Goal: Task Accomplishment & Management: Complete application form

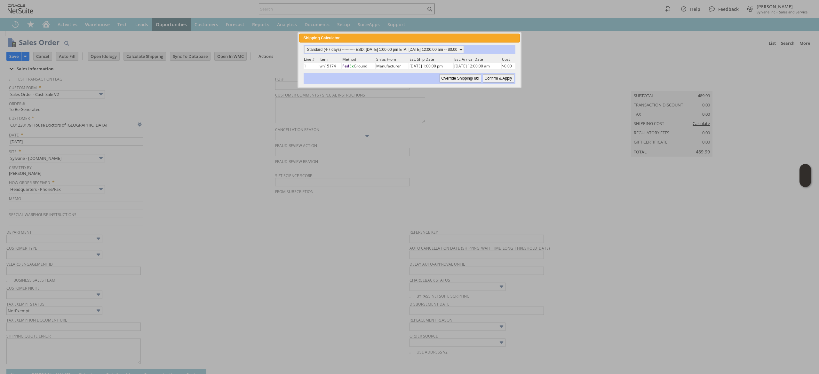
click at [400, 54] on div "Standard (4-7 days) ---------- ESD: 09/03/2025 1:00:00 pm ETA: 09/05/2025 12:00…" at bounding box center [409, 64] width 213 height 39
click at [402, 51] on select "Standard (4-7 days) ---------- ESD: 09/03/2025 1:00:00 pm ETA: 09/05/2025 12:00…" at bounding box center [384, 50] width 160 height 8
click at [304, 46] on select "Standard (4-7 days) ---------- ESD: 09/03/2025 1:00:00 pm ETA: 09/05/2025 12:00…" at bounding box center [384, 50] width 160 height 8
click at [499, 80] on input "Confirm & Apply" at bounding box center [498, 78] width 31 height 8
type input "Add"
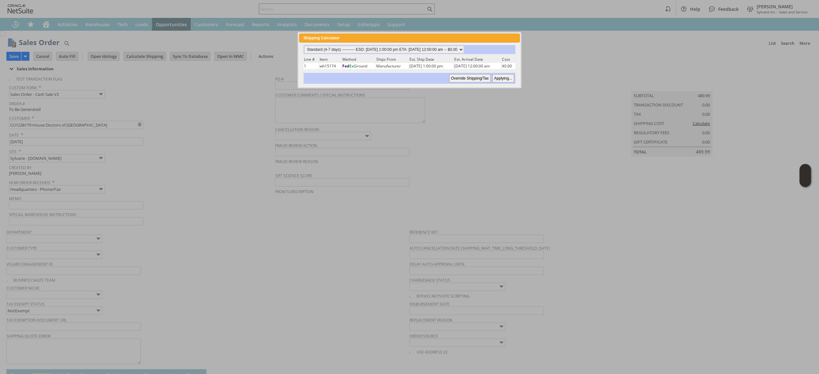
type input "Copy Previous"
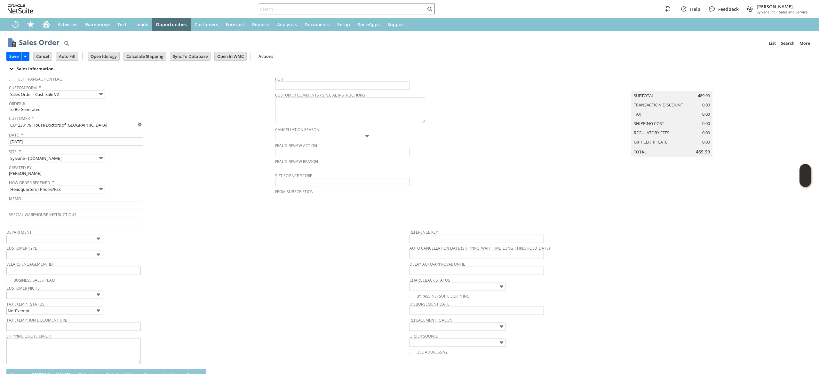
scroll to position [168, 0]
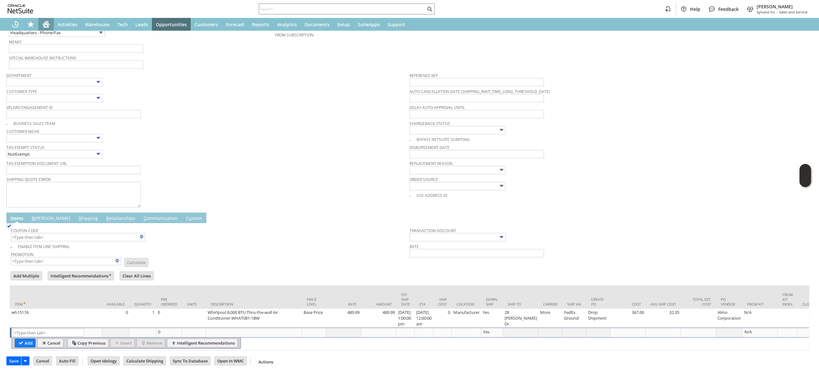
click at [48, 25] on icon "Home" at bounding box center [45, 25] width 5 height 5
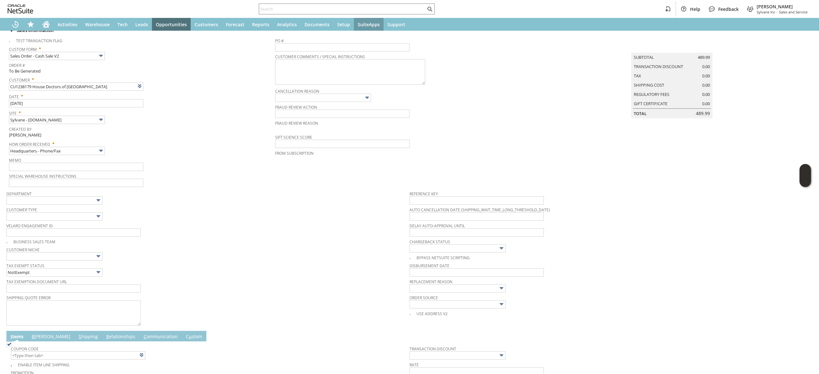
scroll to position [34, 0]
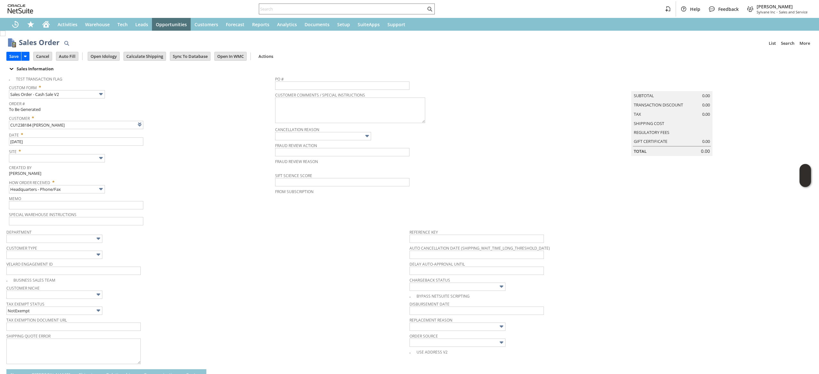
type input "Intelligent Recommendations ⁰"
click at [98, 160] on img at bounding box center [100, 157] width 7 height 7
type input "Sylvane - [DOMAIN_NAME]"
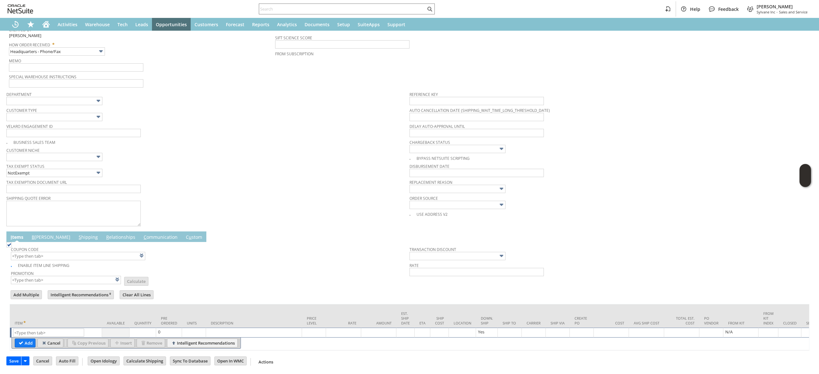
click at [56, 339] on input "Cancel" at bounding box center [50, 343] width 25 height 8
click at [57, 329] on input "text" at bounding box center [48, 333] width 71 height 8
type input "ho14359"
click at [49, 334] on div "ho14359 List Search" at bounding box center [57, 332] width 88 height 9
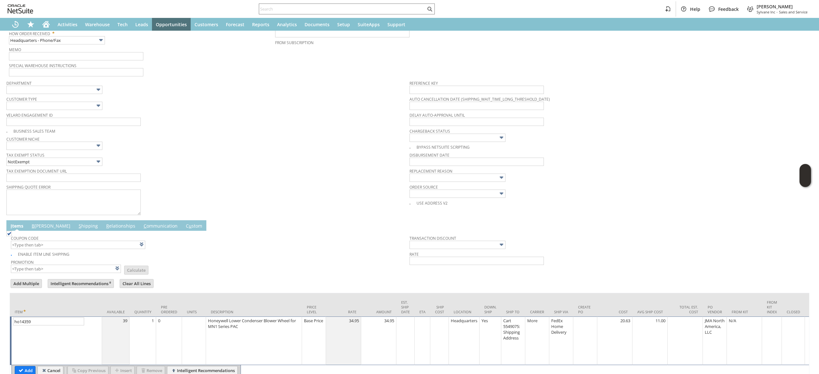
click at [33, 363] on div "ho14359 List Search" at bounding box center [56, 341] width 87 height 47
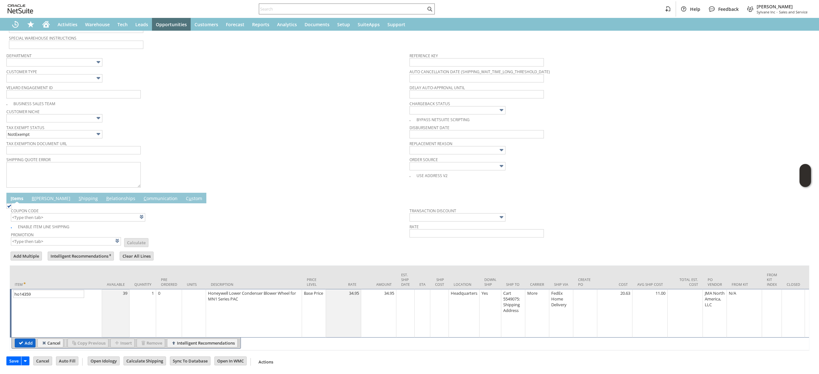
click at [26, 339] on td "Add" at bounding box center [25, 343] width 21 height 9
click at [26, 339] on input "Add" at bounding box center [25, 343] width 20 height 8
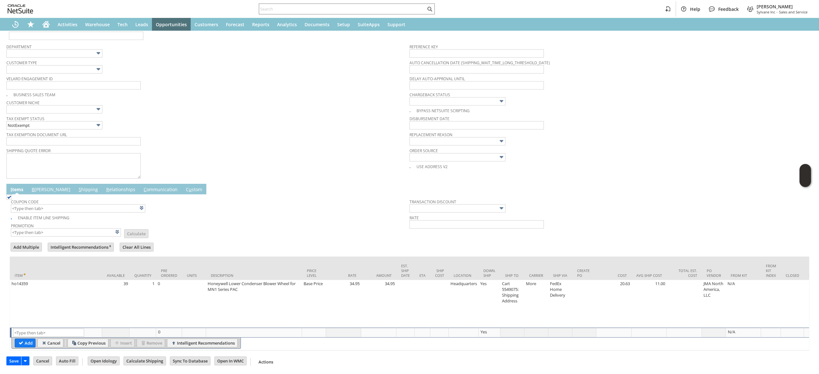
scroll to position [0, 0]
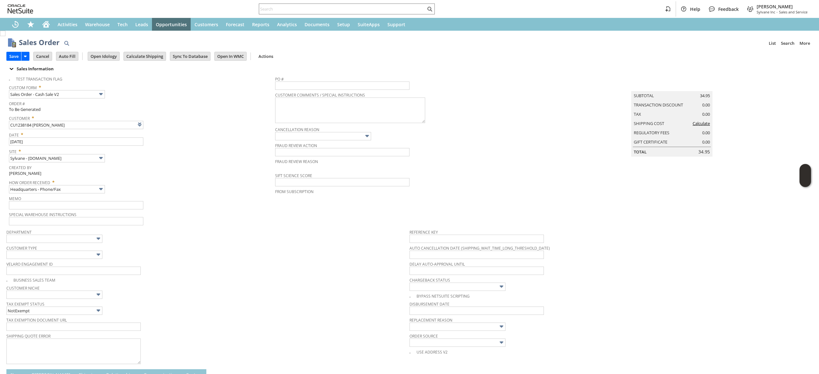
click at [155, 64] on div "Save Save Save & Fulfill Save & New Save & Print Cancel Auto Fill" at bounding box center [409, 57] width 806 height 16
click at [153, 52] on input "Calculate Shipping" at bounding box center [145, 56] width 42 height 8
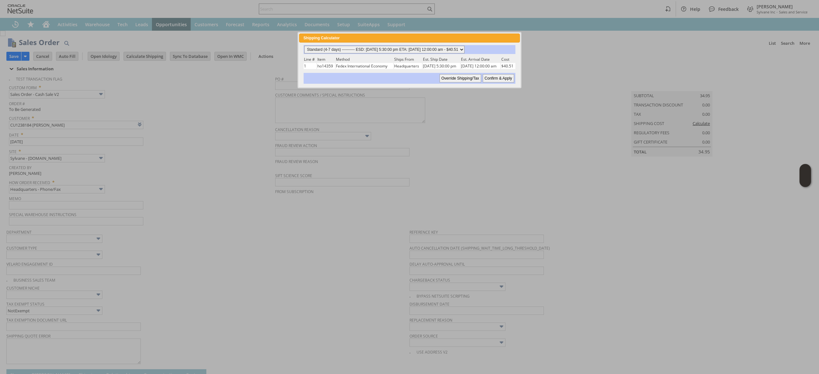
click at [446, 46] on select "Standard (4-7 days) ---------- ESD: 08/29/2025 5:30:00 pm ETA: 09/03/2025 12:00…" at bounding box center [384, 50] width 160 height 8
click at [304, 46] on select "Standard (4-7 days) ---------- ESD: 08/29/2025 5:30:00 pm ETA: 09/03/2025 12:00…" at bounding box center [384, 50] width 160 height 8
click at [495, 79] on input "Confirm & Apply" at bounding box center [498, 78] width 31 height 8
type input "Add"
type input "Copy Previous"
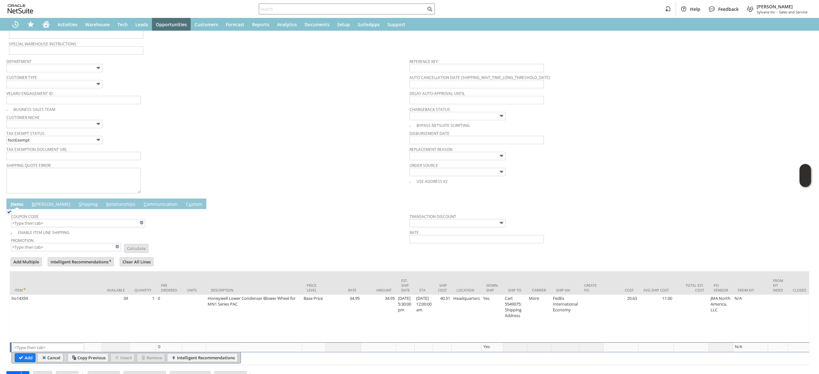
scroll to position [196, 0]
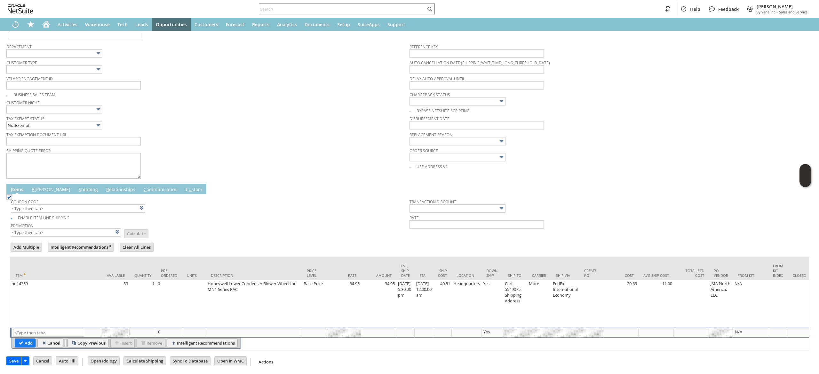
click at [40, 186] on link "B illing" at bounding box center [51, 189] width 42 height 7
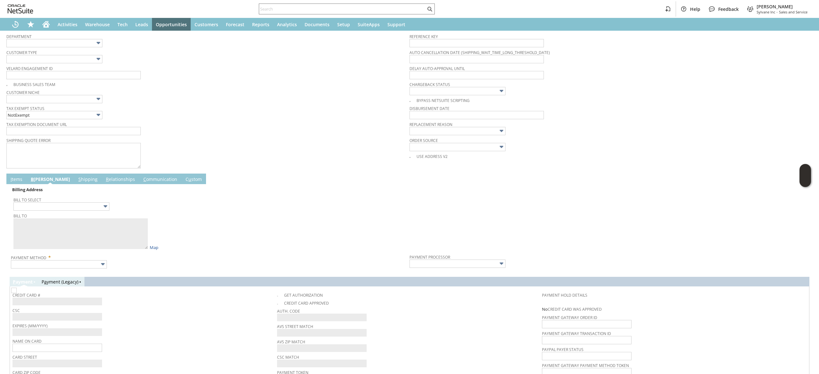
click at [83, 202] on span "Bill To Select" at bounding box center [209, 198] width 393 height 7
click at [86, 202] on span "Bill To Select" at bounding box center [209, 198] width 393 height 7
click at [86, 206] on input "text" at bounding box center [61, 206] width 96 height 8
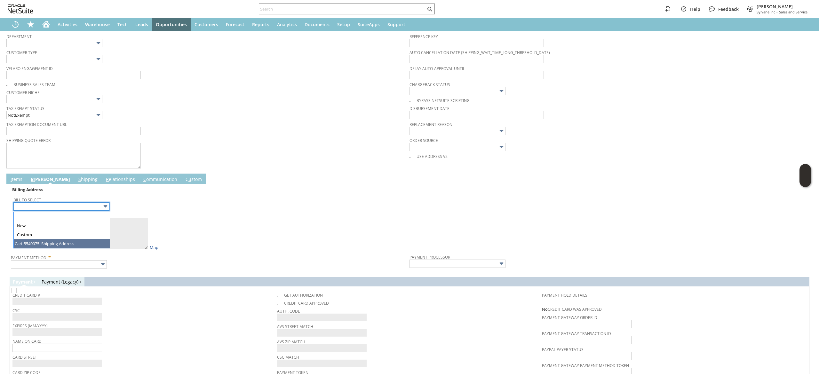
type input "Cart 5549075: Shipping Address"
type textarea "Meher Khan 40 Firvalley Ct 1407 2305022 Toronto Scarborough ON M1L 1P1 Canada"
type input "40 Firvalley Ct"
type input "M1L 1P1"
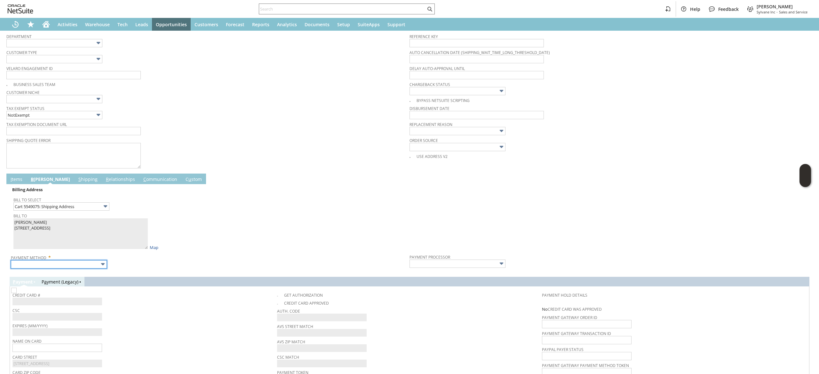
click at [68, 262] on input "text" at bounding box center [59, 264] width 96 height 8
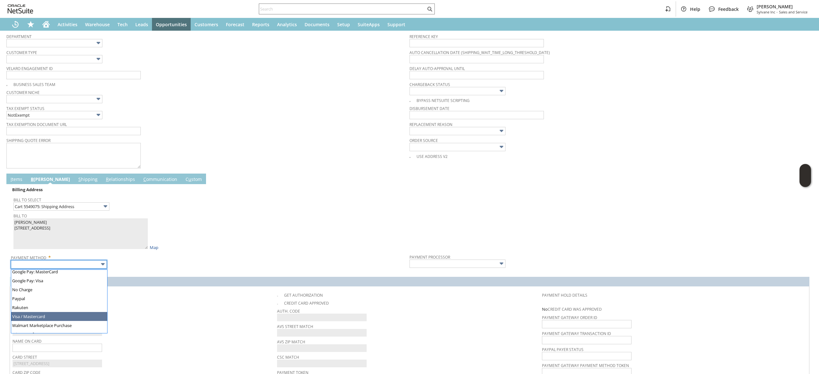
drag, startPoint x: 53, startPoint y: 317, endPoint x: 54, endPoint y: 313, distance: 4.5
type input "Visa / Mastercard"
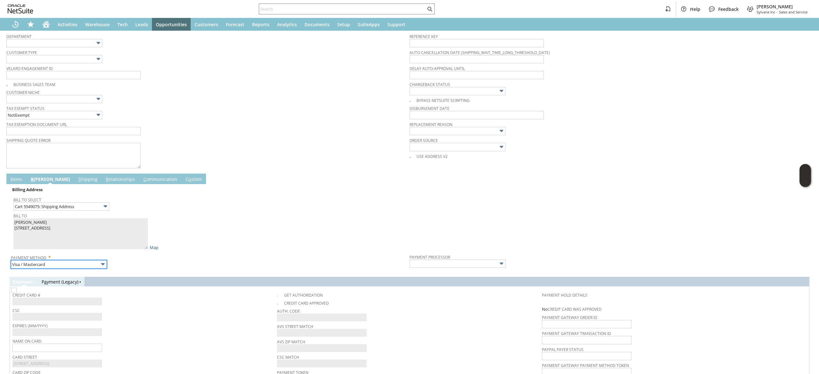
type input "Braintree"
checkbox input "true"
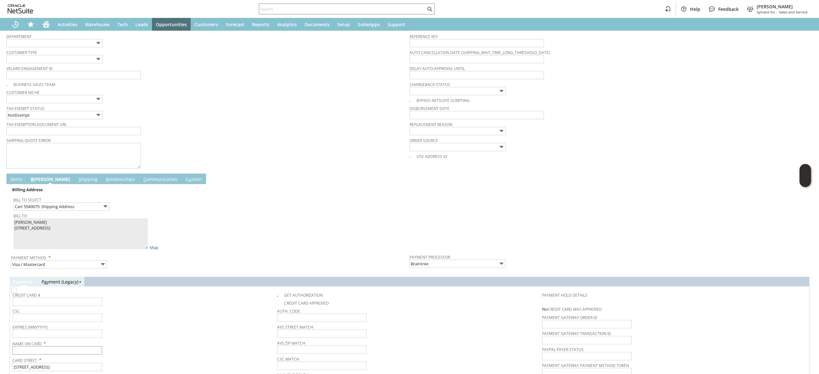
scroll to position [270, 0]
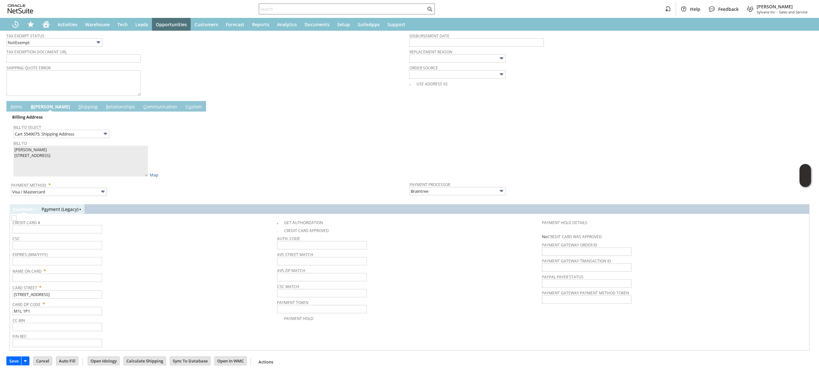
click at [54, 283] on span "Card Street *" at bounding box center [142, 287] width 261 height 8
click at [55, 281] on input "text" at bounding box center [57, 278] width 90 height 8
paste input "Meher Khan"
type input "Meher Khan"
click at [71, 226] on input "text" at bounding box center [57, 229] width 90 height 8
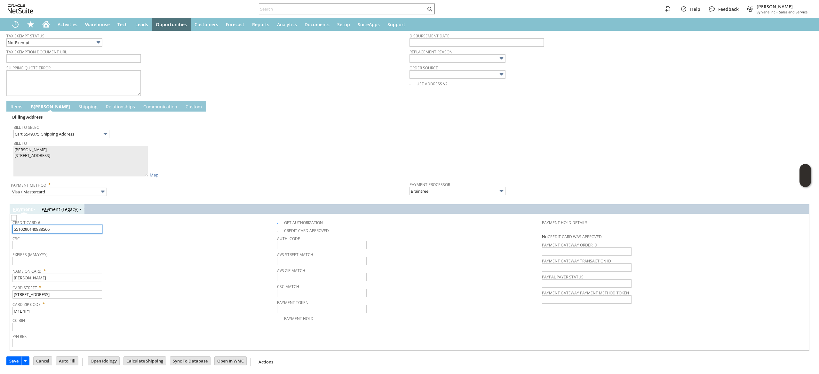
type input "5510290140888566"
click at [78, 267] on span "Name On Card *" at bounding box center [142, 270] width 261 height 8
click at [80, 263] on input "text" at bounding box center [57, 261] width 90 height 8
type input "07/2030"
click at [90, 246] on input "text" at bounding box center [57, 245] width 90 height 8
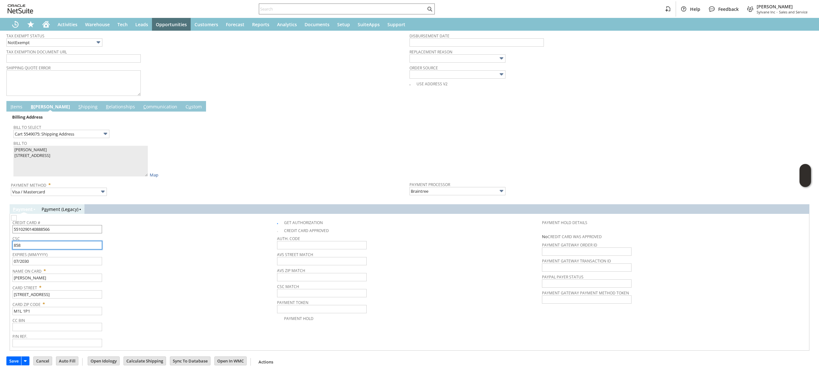
type input "858"
click at [100, 226] on input "5510290140888566" at bounding box center [57, 229] width 90 height 8
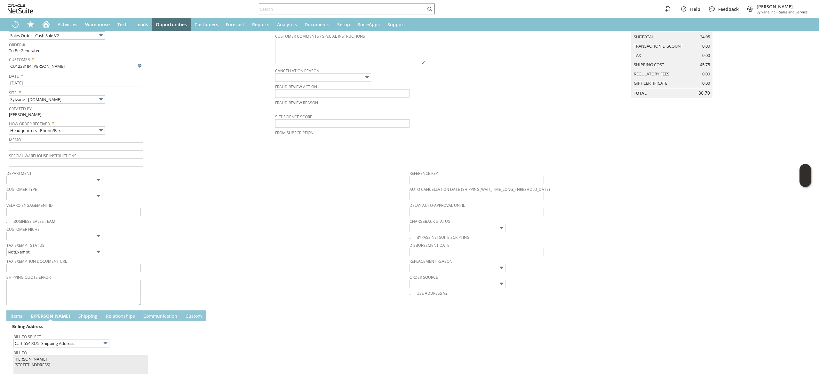
scroll to position [0, 0]
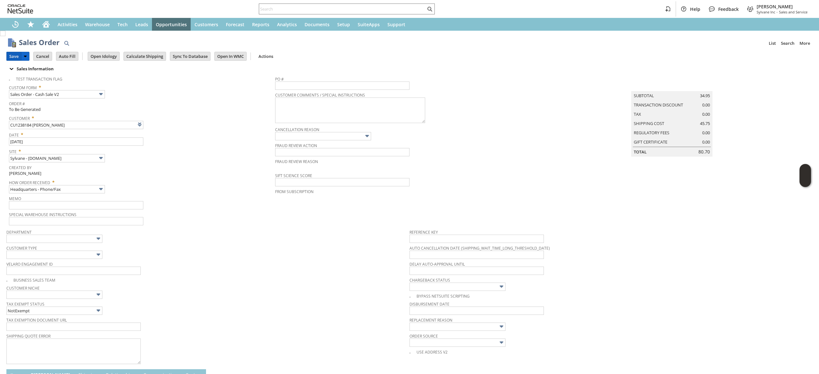
click at [12, 52] on input "Save" at bounding box center [14, 56] width 14 height 8
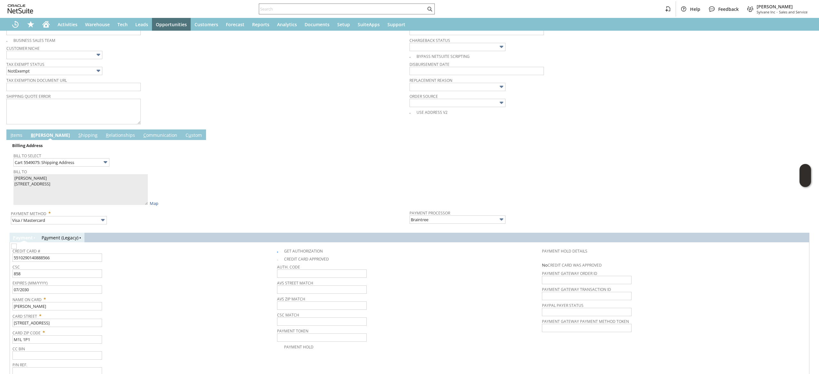
scroll to position [249, 0]
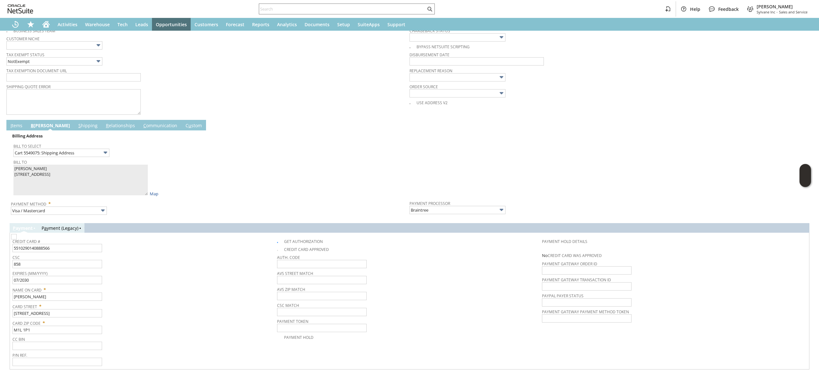
click at [142, 127] on link "C ommunication" at bounding box center [160, 125] width 37 height 7
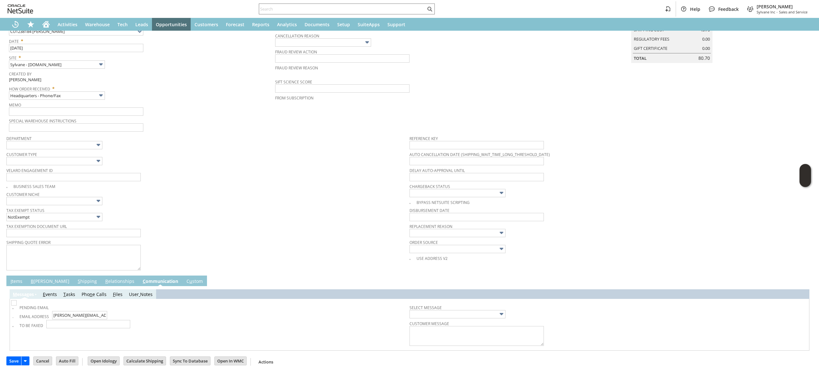
scroll to position [96, 0]
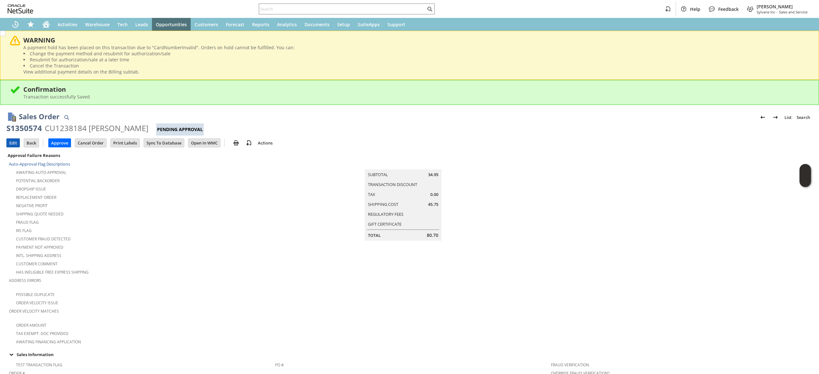
click at [8, 139] on input "Edit" at bounding box center [13, 143] width 13 height 8
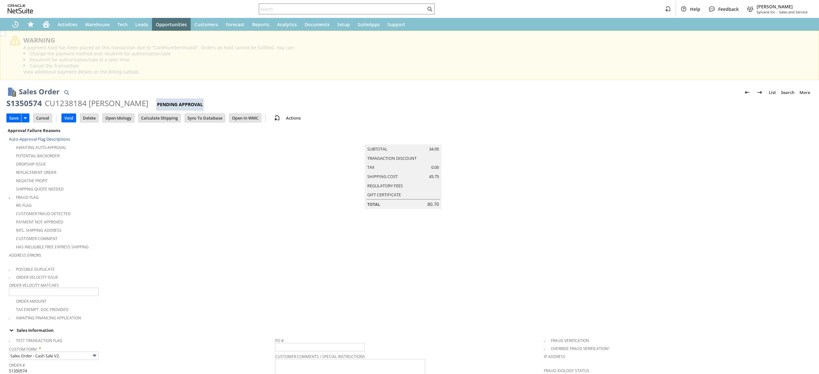
type input "Add"
type input "Copy Previous"
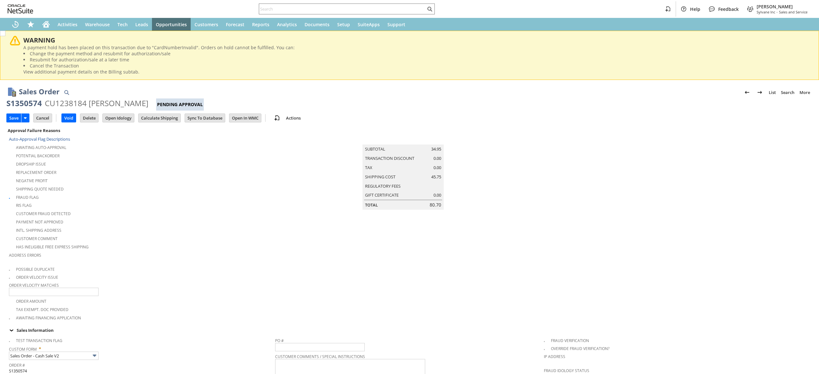
scroll to position [364, 0]
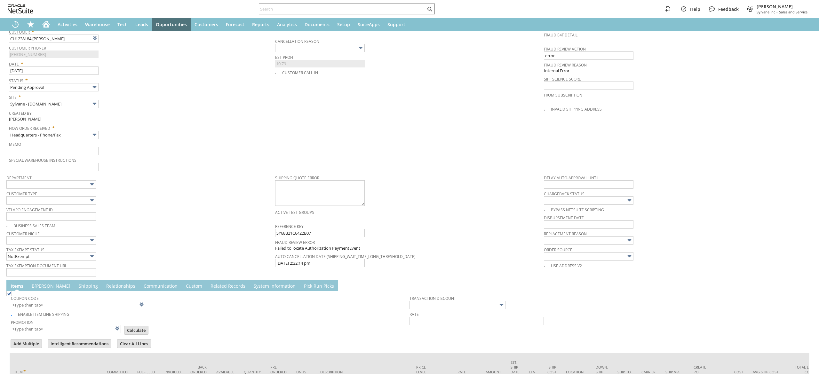
click at [35, 281] on td "B illing" at bounding box center [51, 286] width 47 height 11
click at [41, 288] on link "B [PERSON_NAME]" at bounding box center [51, 286] width 42 height 7
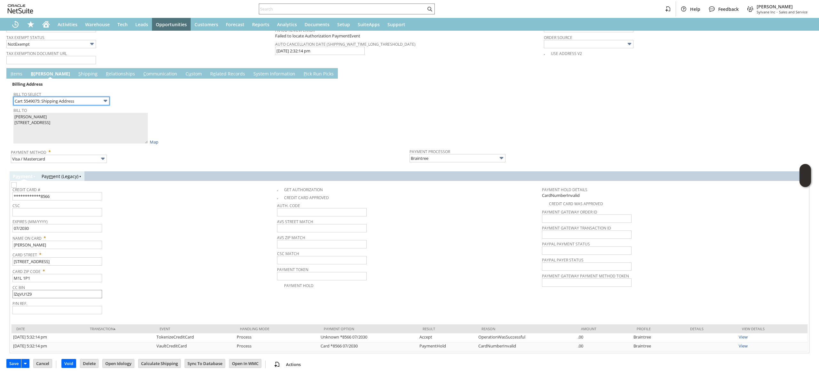
scroll to position [578, 0]
click at [67, 196] on input "**********" at bounding box center [57, 195] width 90 height 8
paste input "551029014088"
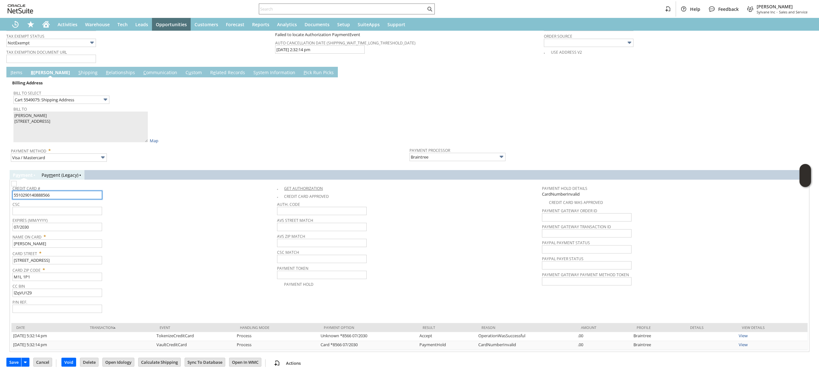
type input "5510290140888566"
click at [17, 185] on img at bounding box center [13, 183] width 5 height 5
checkbox input "true"
click at [77, 212] on input "text" at bounding box center [57, 211] width 90 height 8
type input "858"
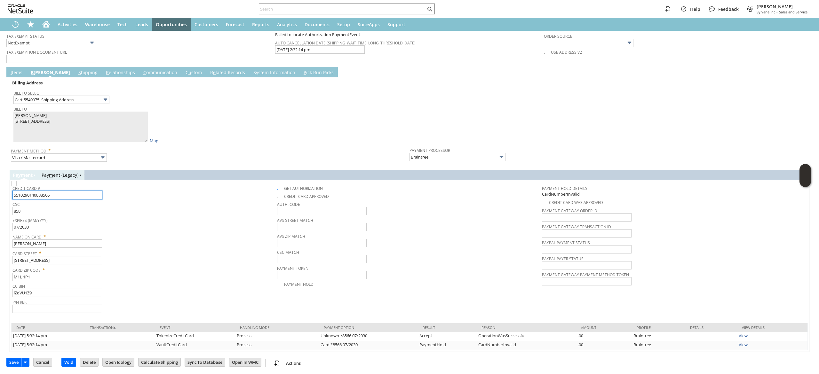
click at [35, 194] on input "5510290140888566" at bounding box center [57, 195] width 90 height 8
type input "5510290140888566"
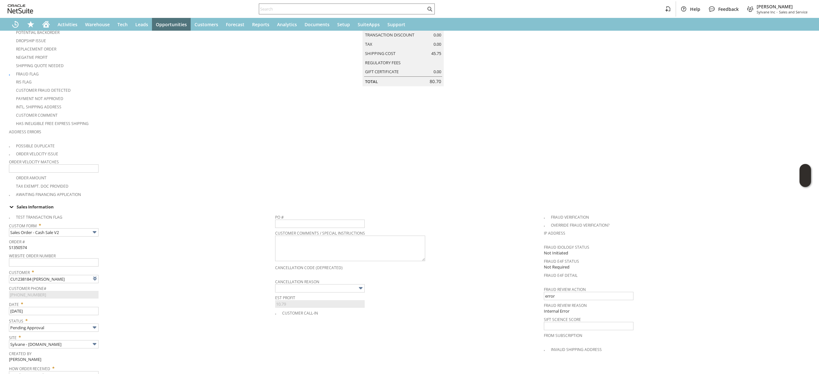
scroll to position [0, 0]
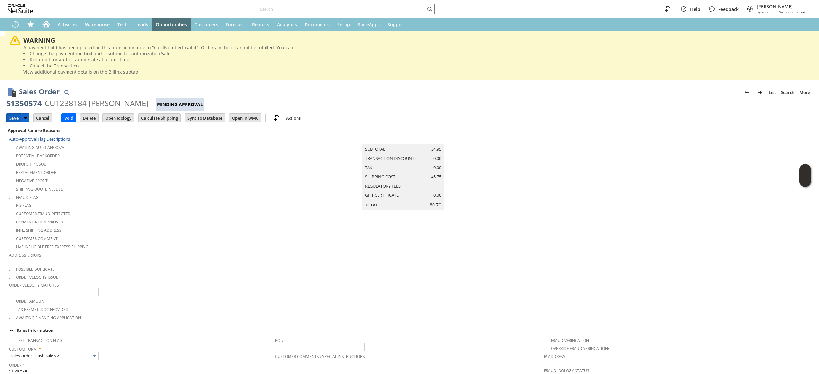
click at [10, 118] on input "Save" at bounding box center [14, 118] width 14 height 8
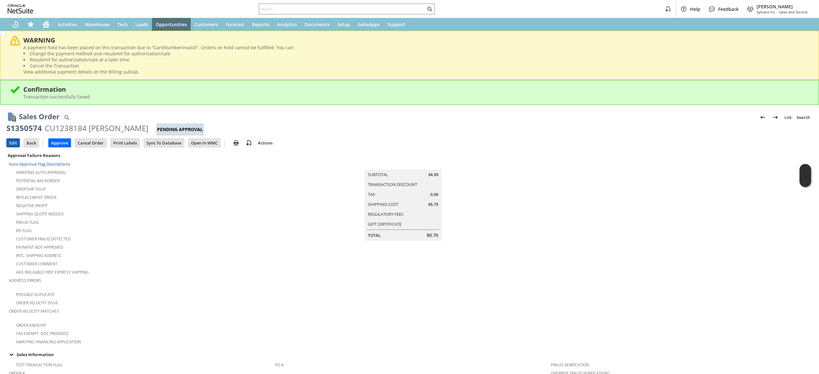
click at [13, 142] on input "Edit" at bounding box center [13, 143] width 13 height 8
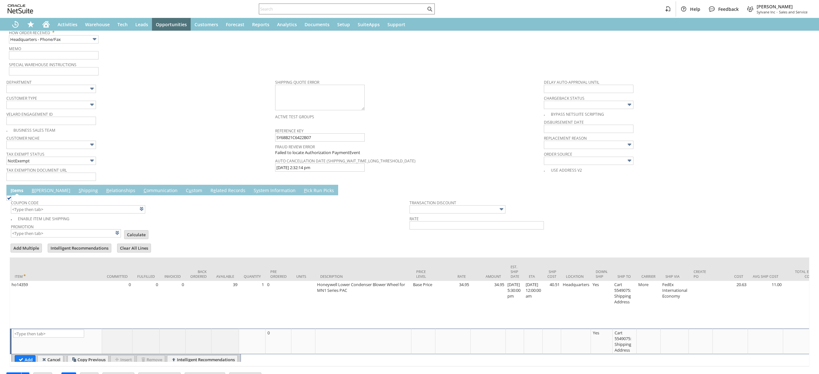
scroll to position [482, 0]
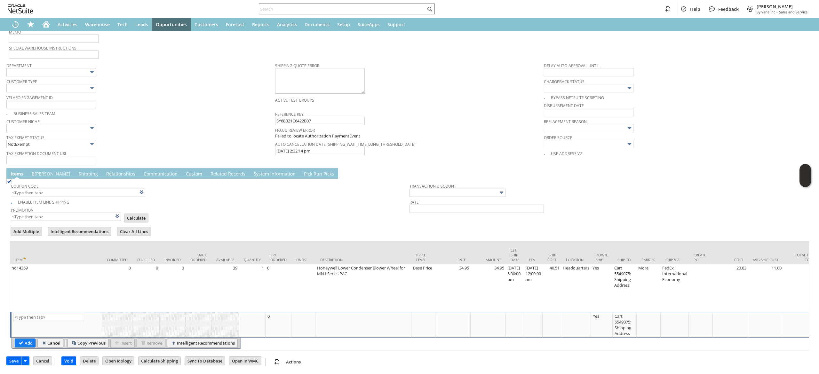
type input "Intelligent Recommendations ⁰"
click at [38, 171] on link "B [PERSON_NAME]" at bounding box center [51, 174] width 42 height 7
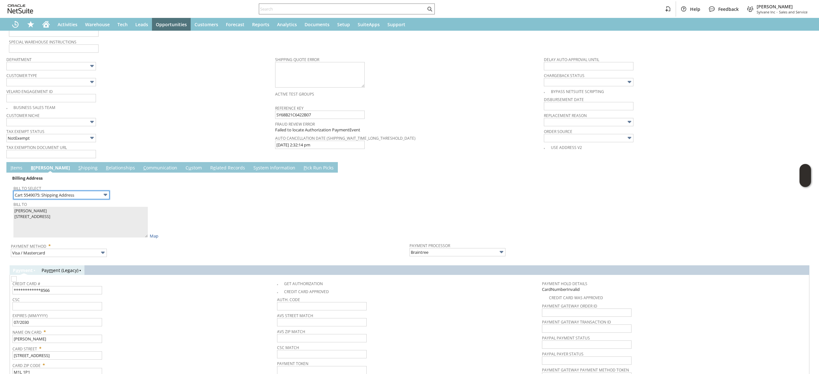
scroll to position [5, 0]
click at [76, 288] on input "**********" at bounding box center [57, 290] width 90 height 8
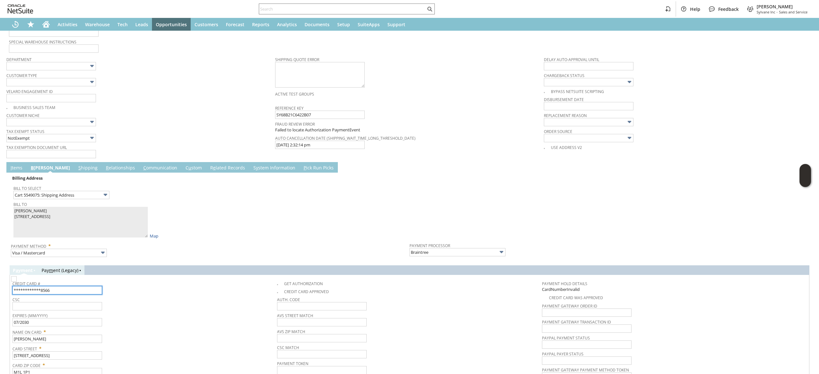
click at [76, 288] on input "**********" at bounding box center [57, 290] width 90 height 8
paste input "551029014088"
click at [37, 289] on input "5510290140888566" at bounding box center [57, 290] width 90 height 8
type input "5510290144888566"
click at [54, 303] on input "text" at bounding box center [57, 306] width 90 height 8
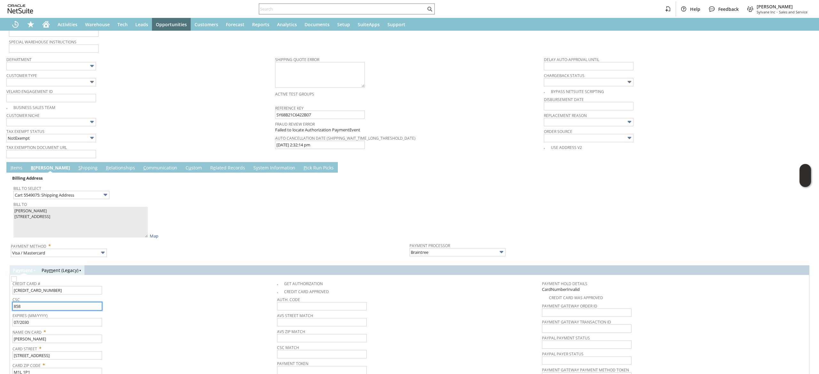
type input "858"
click at [279, 278] on td "Get Authorization" at bounding box center [409, 283] width 265 height 10
click at [272, 281] on td "Credit Card # 5510290144888566" at bounding box center [144, 287] width 265 height 18
click at [17, 281] on img at bounding box center [13, 278] width 5 height 5
checkbox input "true"
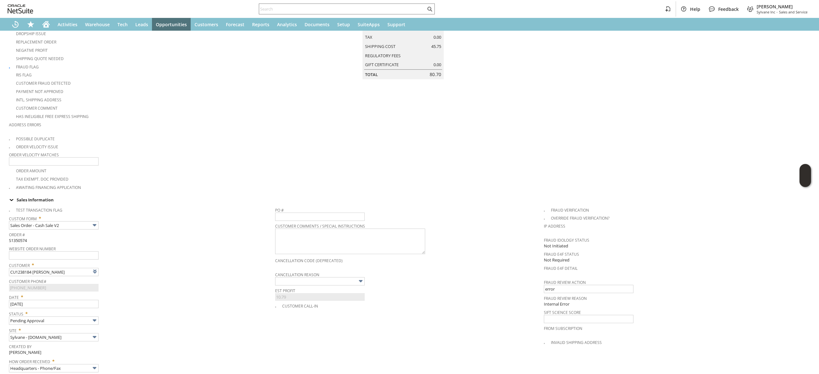
scroll to position [0, 0]
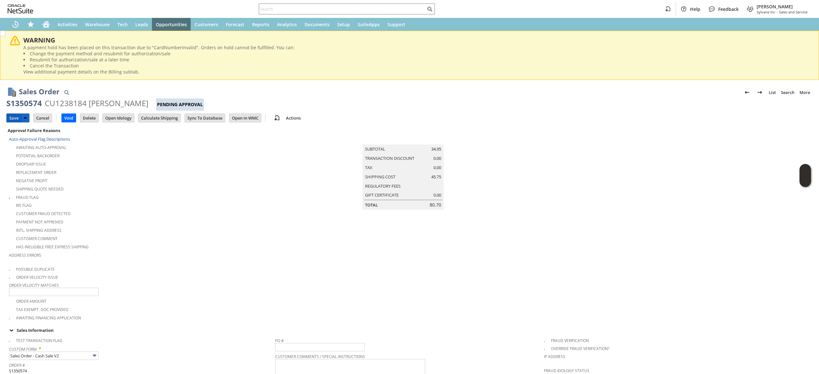
click at [19, 116] on input "Save" at bounding box center [14, 118] width 14 height 8
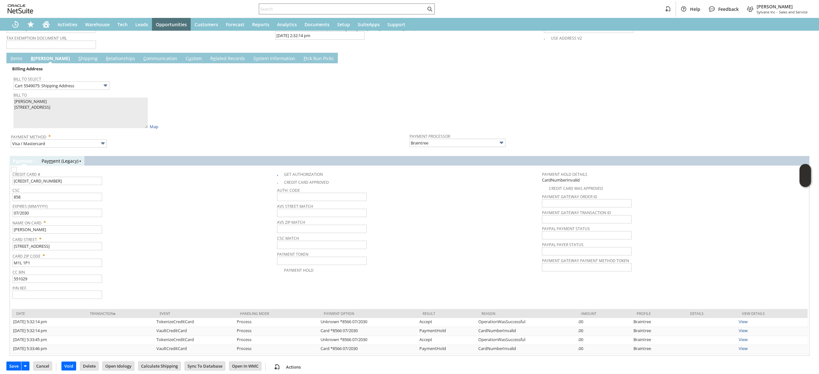
scroll to position [591, 0]
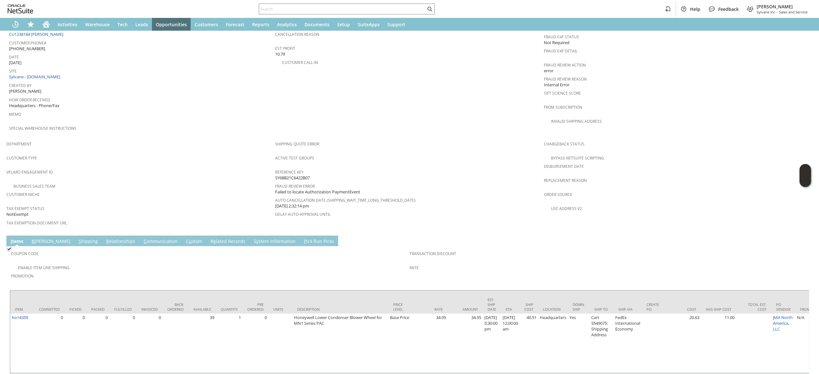
scroll to position [388, 0]
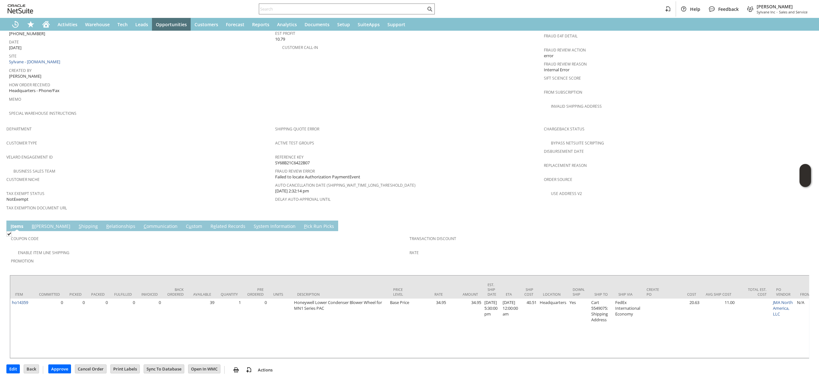
click at [77, 223] on link "S hipping" at bounding box center [88, 226] width 22 height 7
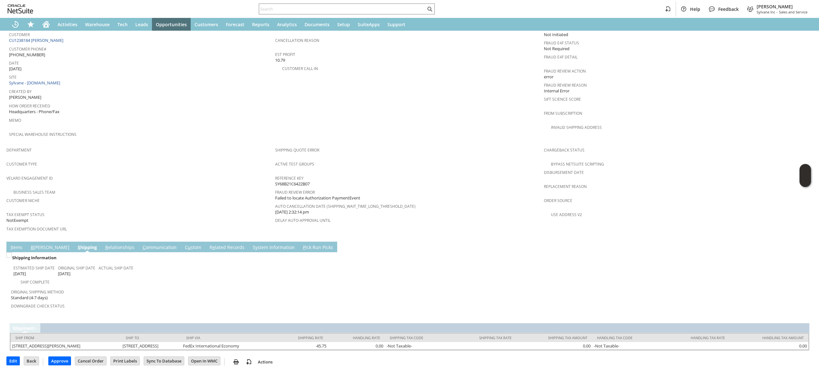
scroll to position [351, 0]
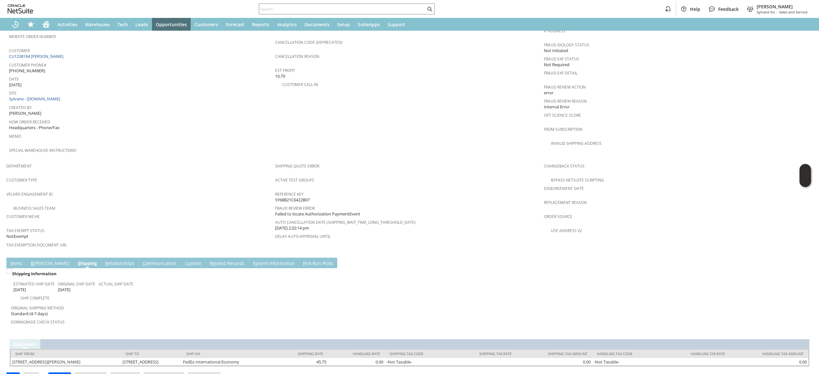
click at [37, 260] on link "B [PERSON_NAME]" at bounding box center [50, 263] width 42 height 7
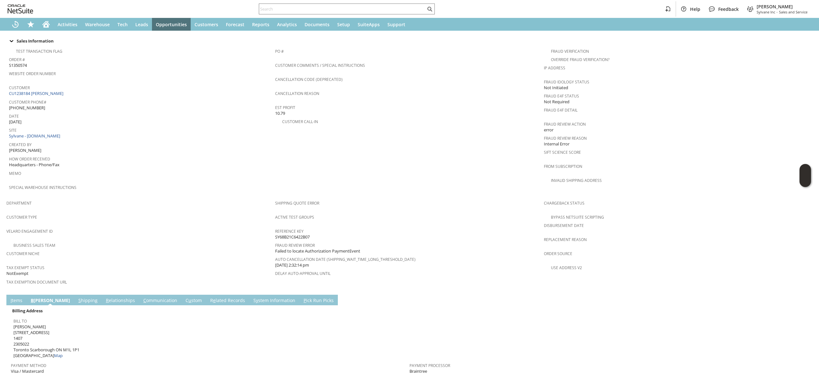
scroll to position [0, 0]
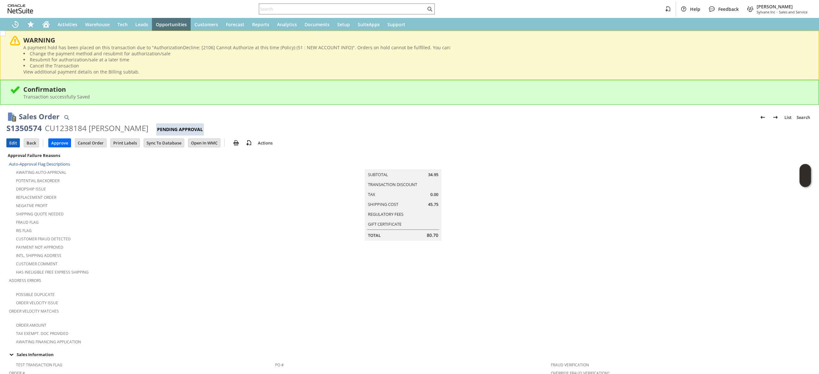
click at [14, 143] on input "Edit" at bounding box center [13, 143] width 13 height 8
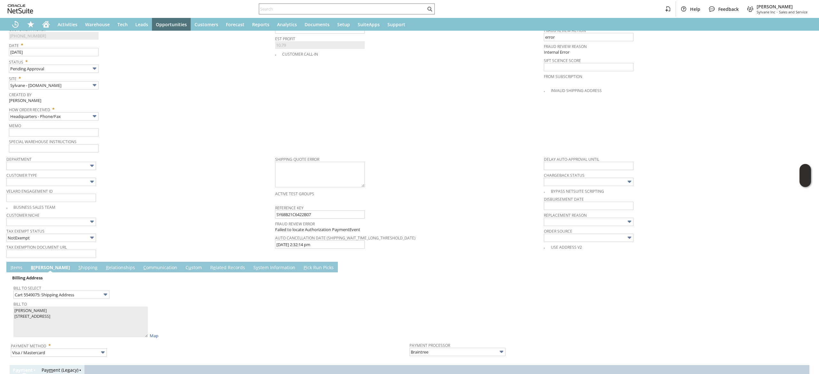
scroll to position [383, 0]
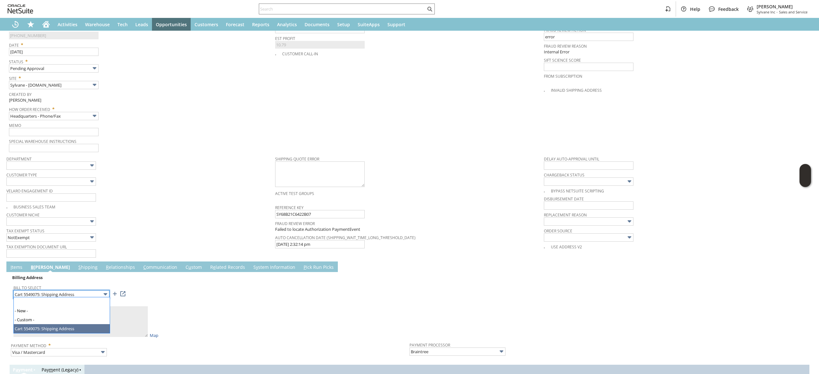
click at [84, 291] on input "Cart 5549075: Shipping Address" at bounding box center [61, 294] width 96 height 8
click at [147, 267] on link "C ommunication" at bounding box center [160, 267] width 37 height 7
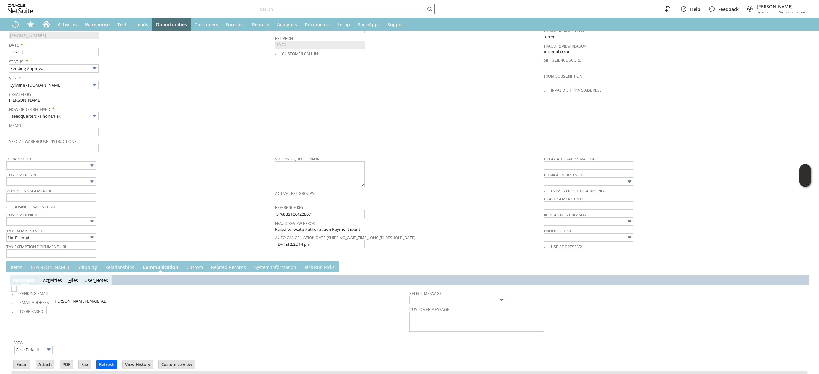
scroll to position [0, 0]
click at [41, 264] on link "B illing" at bounding box center [50, 267] width 42 height 7
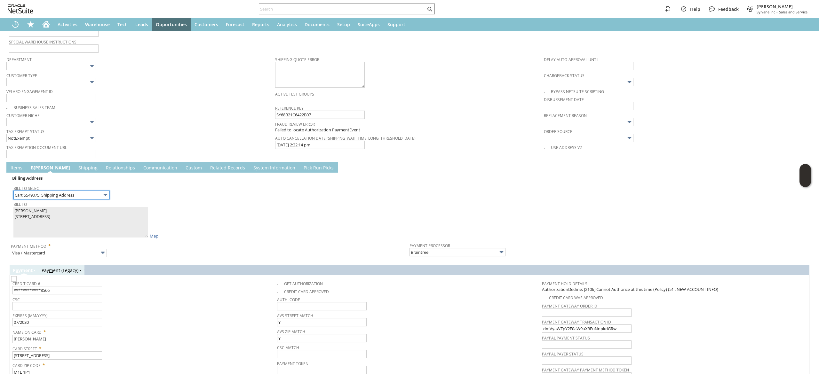
scroll to position [483, 0]
click at [77, 256] on td "Billing Address Bill To Select Cart 5549075: Shipping Address Bill To Meher Kha…" at bounding box center [410, 215] width 800 height 86
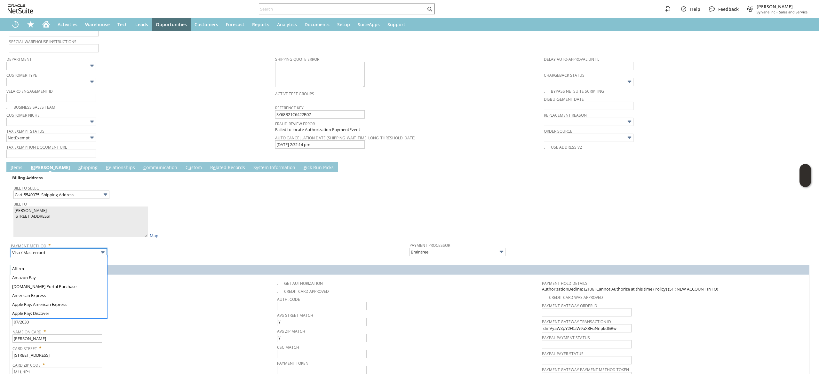
click at [80, 251] on input "Visa / Mastercard" at bounding box center [59, 253] width 96 height 8
click at [131, 270] on div "P a yment Pay m ent (Legacy)" at bounding box center [410, 270] width 800 height 10
click at [142, 164] on link "C ommunication" at bounding box center [160, 167] width 37 height 7
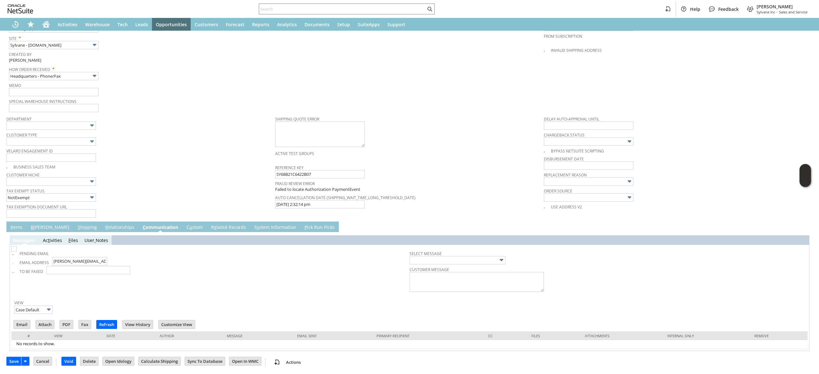
scroll to position [0, 0]
click at [17, 326] on input "Email" at bounding box center [22, 324] width 16 height 8
click at [490, 108] on td "PO # Customer Comments / Special Instructions Cancellation Code (deprecated) Ca…" at bounding box center [409, 12] width 269 height 201
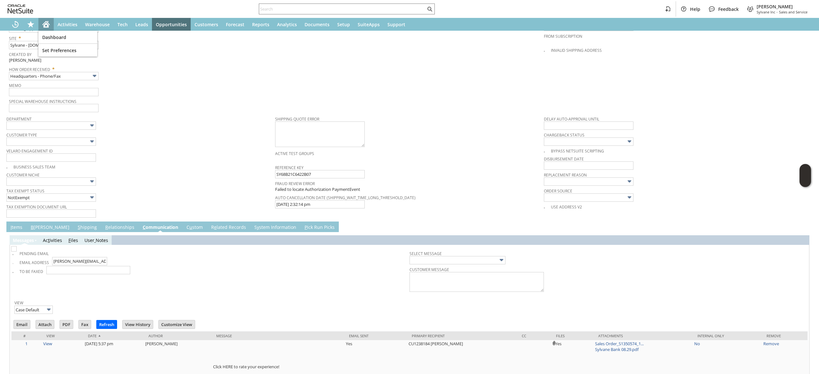
click at [43, 28] on div "Home" at bounding box center [45, 24] width 15 height 13
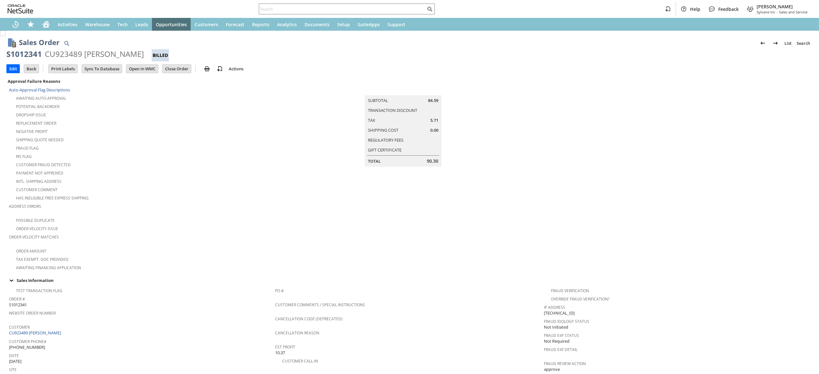
scroll to position [275, 0]
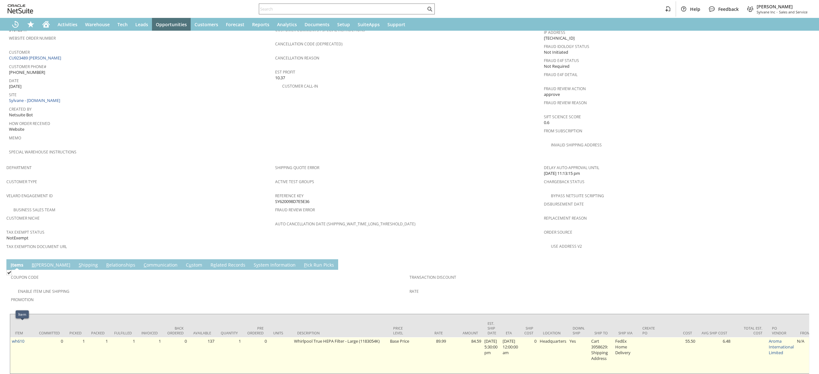
click at [27, 337] on td "wh610" at bounding box center [22, 355] width 24 height 36
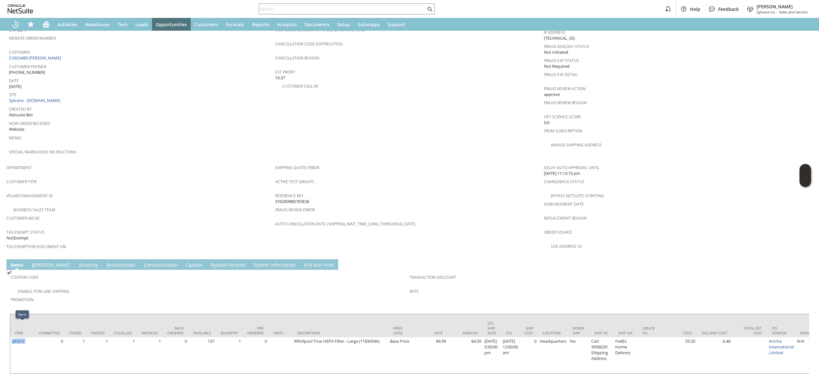
copy tr "wh610"
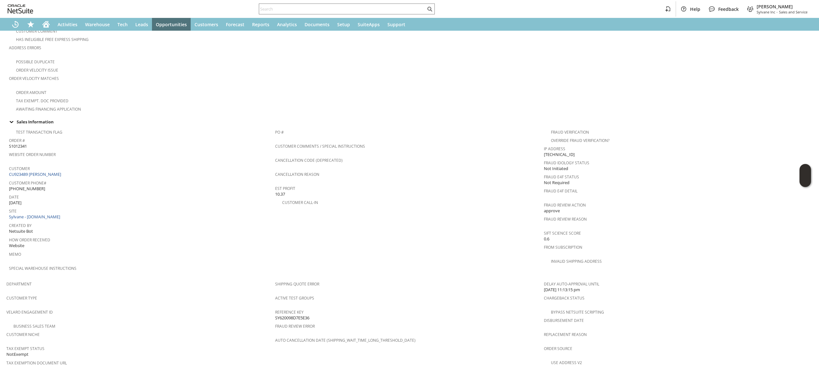
scroll to position [160, 0]
click at [29, 170] on link "CU923489 [PERSON_NAME]" at bounding box center [36, 173] width 54 height 6
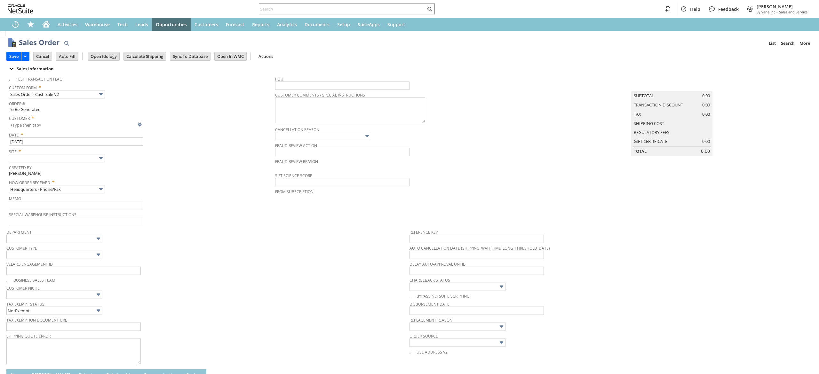
type input "Intelligent Recommendations ⁰"
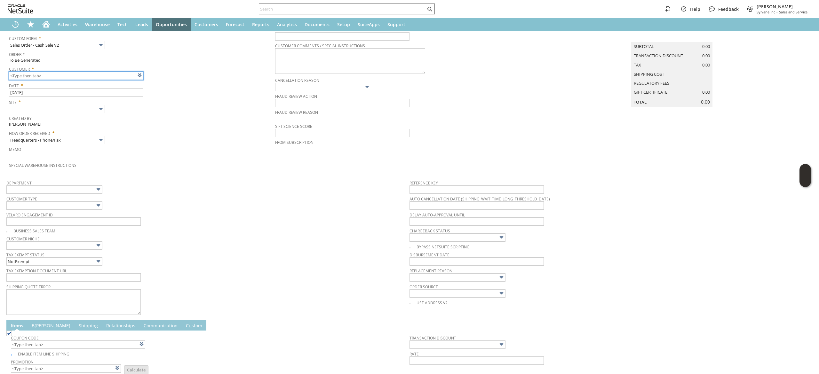
scroll to position [55, 0]
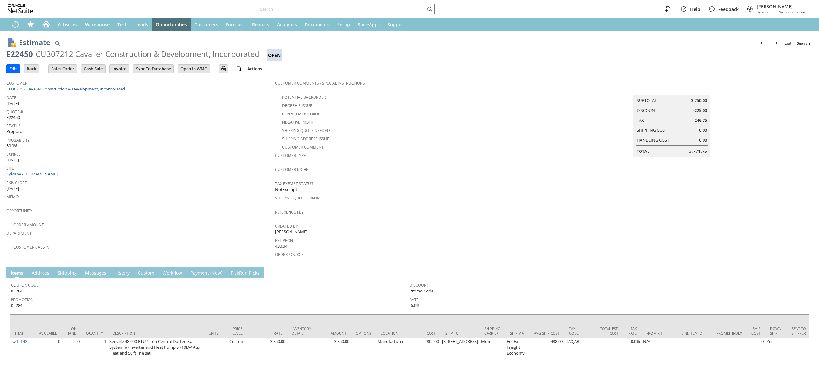
scroll to position [53, 0]
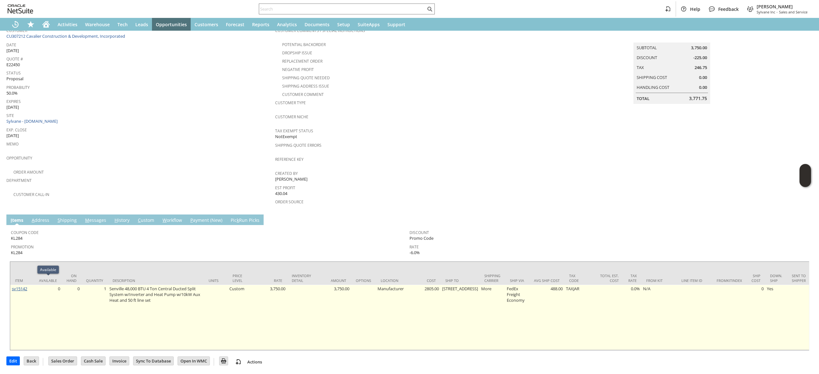
click at [24, 286] on link "sv15142" at bounding box center [19, 289] width 15 height 6
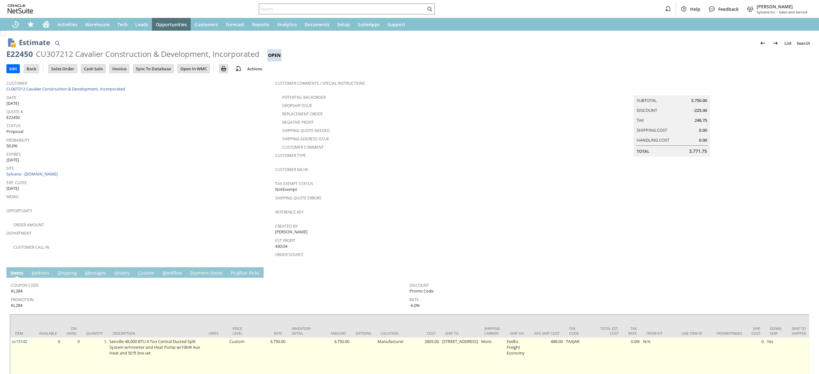
click at [32, 338] on td "sv15142" at bounding box center [22, 370] width 24 height 65
copy tr "sv15142"
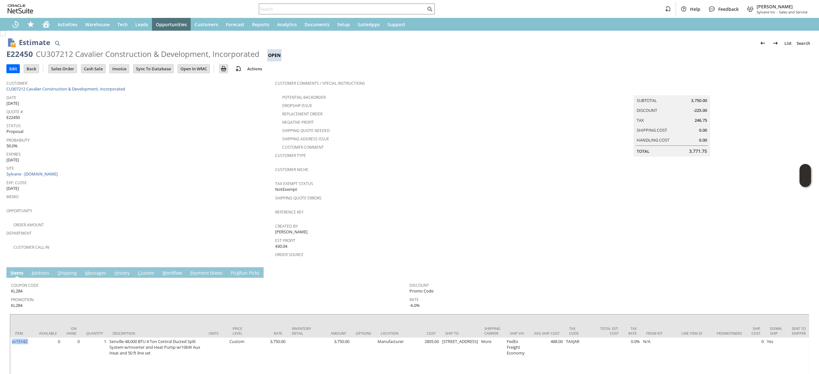
scroll to position [53, 0]
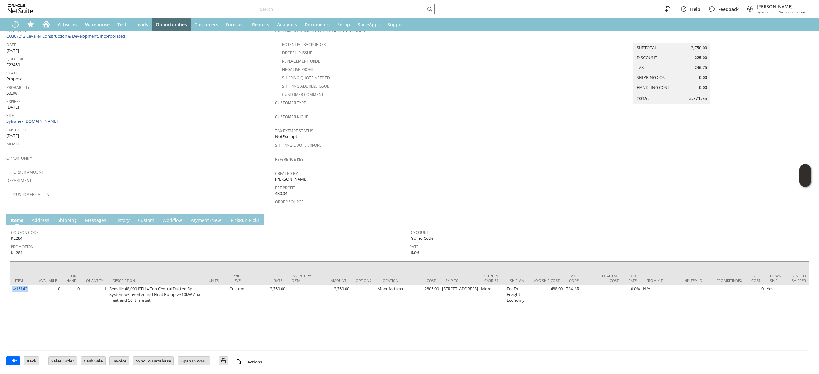
copy tr "sv15142"
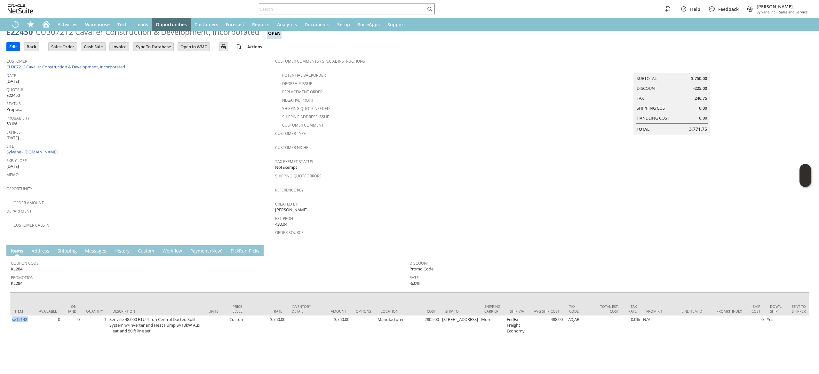
click at [78, 64] on link "CU307212 Cavalier Construction & Development, Incorporated" at bounding box center [66, 67] width 120 height 6
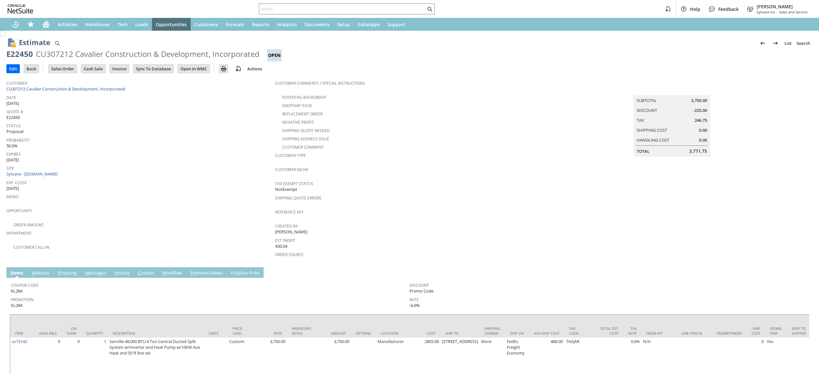
scroll to position [53, 0]
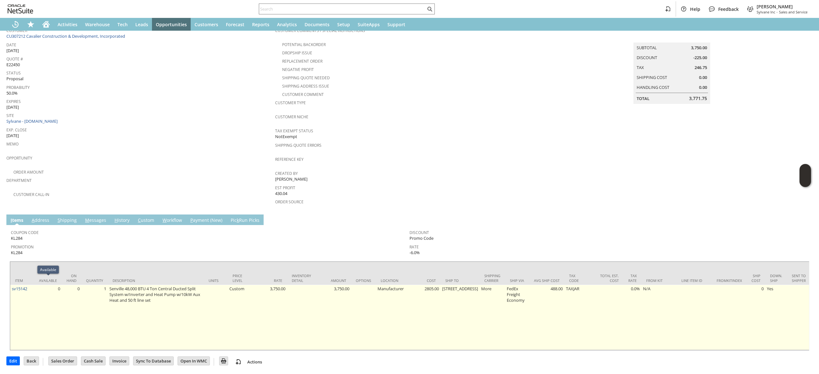
click at [34, 285] on td "0" at bounding box center [48, 317] width 28 height 65
click at [30, 285] on td "sv15142" at bounding box center [22, 317] width 24 height 65
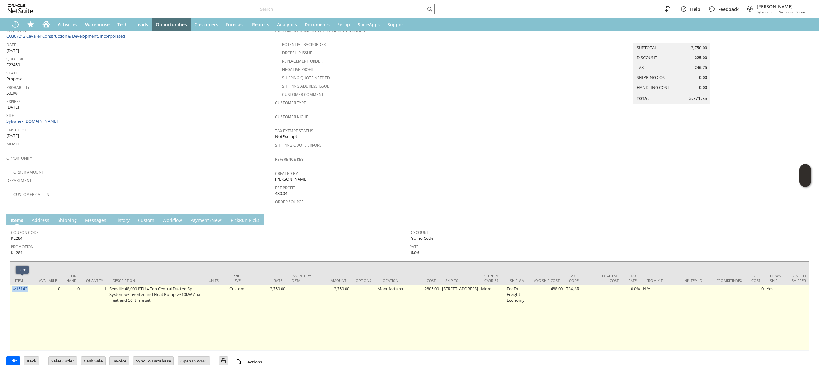
copy tr "sv15142"
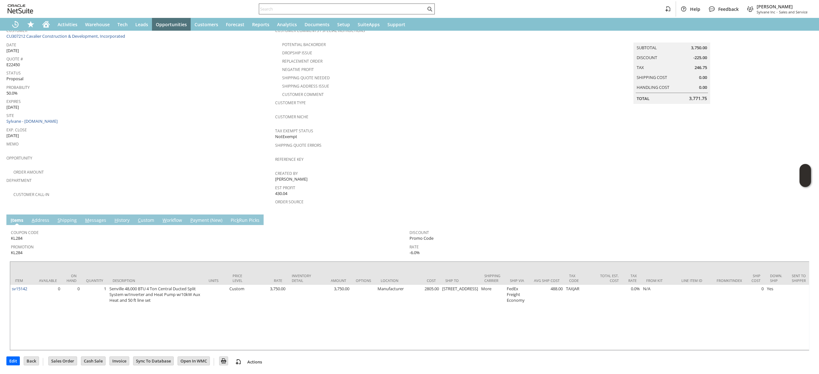
click at [324, 14] on div at bounding box center [347, 9] width 176 height 11
click at [326, 10] on input "text" at bounding box center [342, 9] width 167 height 8
paste input "5084200709"
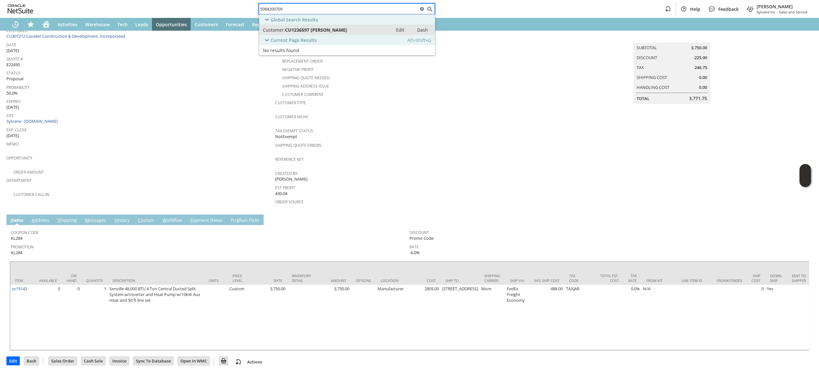
type input "5084200709"
click at [325, 33] on link "Customer: CU1236597 Geraldine Morse Edit Dash" at bounding box center [347, 30] width 176 height 10
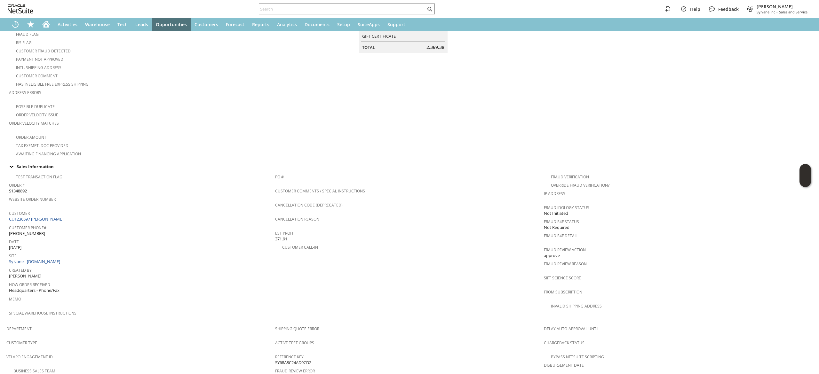
scroll to position [281, 0]
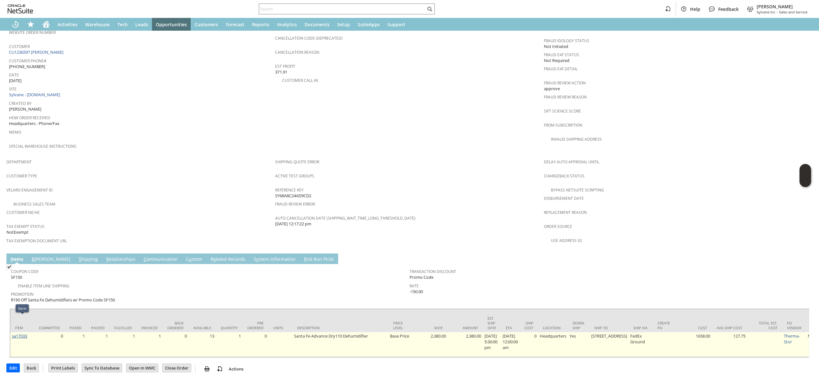
click at [20, 333] on link "sa17033" at bounding box center [19, 336] width 15 height 6
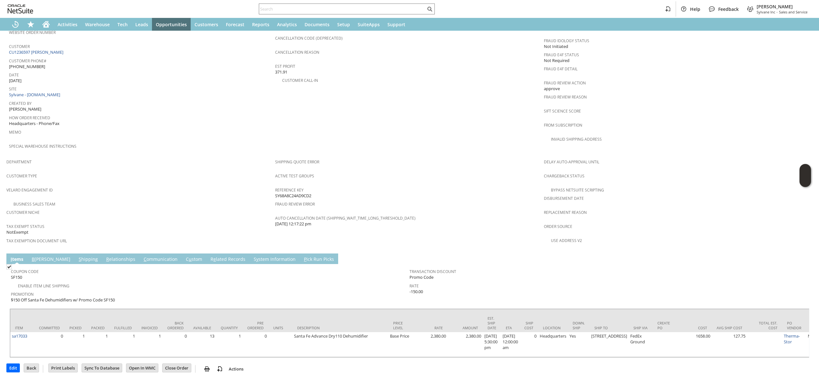
click at [209, 256] on link "R e lated Records" at bounding box center [228, 259] width 38 height 7
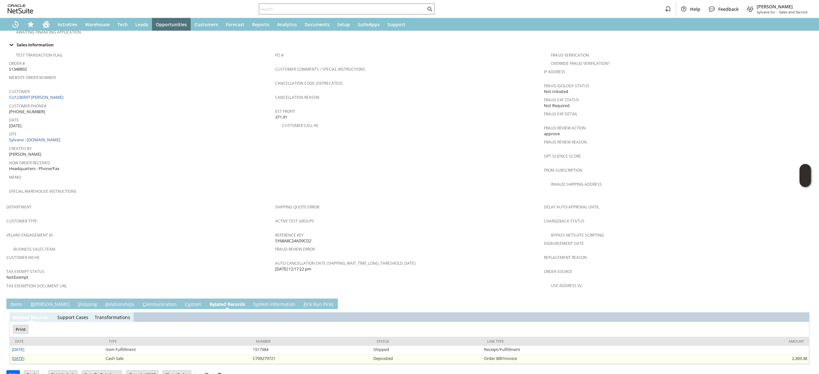
click at [23, 356] on link "[DATE]" at bounding box center [18, 359] width 12 height 6
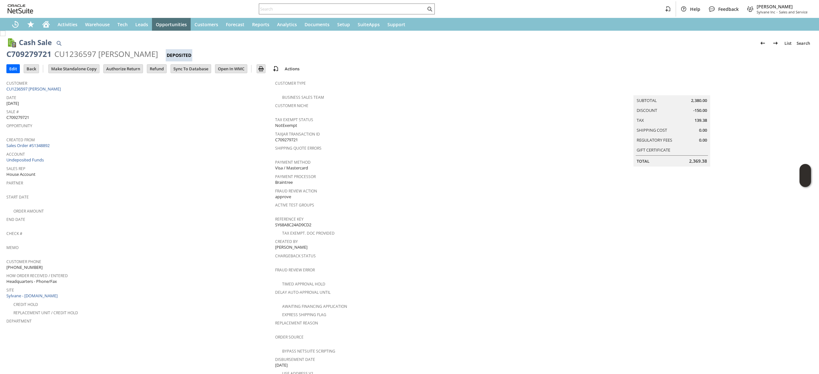
click at [130, 74] on td "Authorize Return" at bounding box center [124, 69] width 43 height 12
click at [132, 71] on input "Authorize Return" at bounding box center [123, 69] width 39 height 8
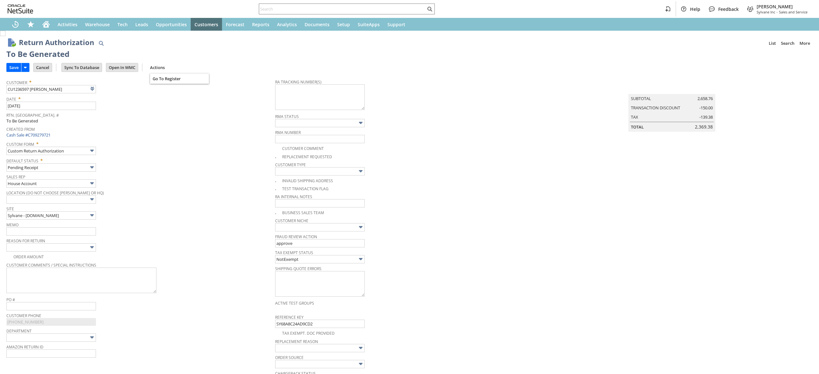
type input "Add"
type input "Copy Previous"
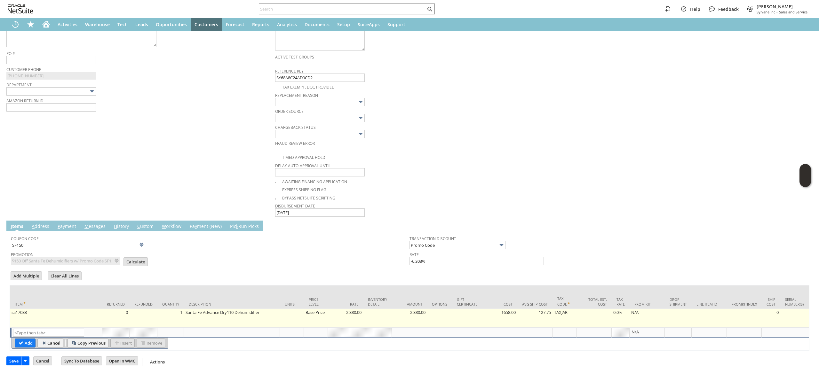
click at [311, 309] on td "Base Price" at bounding box center [316, 318] width 24 height 19
type input "Base Price"
type input "sa17033"
type input "OK"
type input "Make Copy"
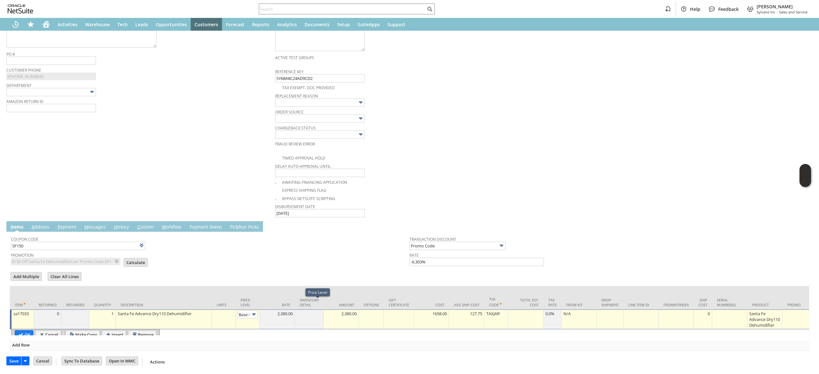
scroll to position [0, 10]
click at [242, 310] on input "Base Price" at bounding box center [247, 314] width 20 height 8
type input "Custom"
click at [269, 321] on td at bounding box center [277, 319] width 35 height 20
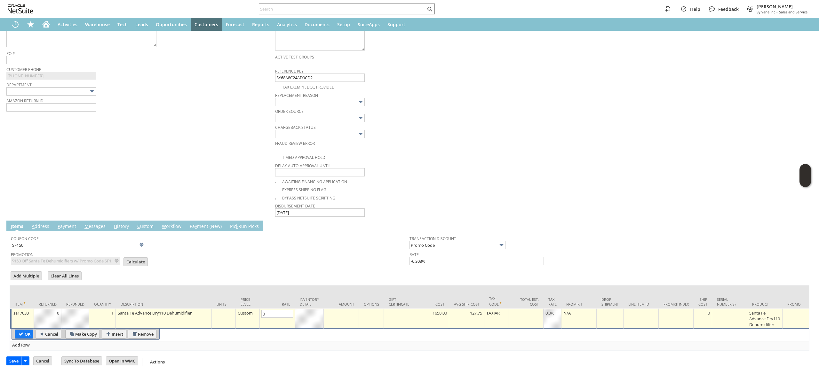
type input "0.00"
click at [24, 336] on table "OK Cancel Make Copy Insert Remove" at bounding box center [86, 334] width 148 height 11
click at [26, 331] on input "OK" at bounding box center [24, 334] width 18 height 8
type input "Add"
type input "Copy Previous"
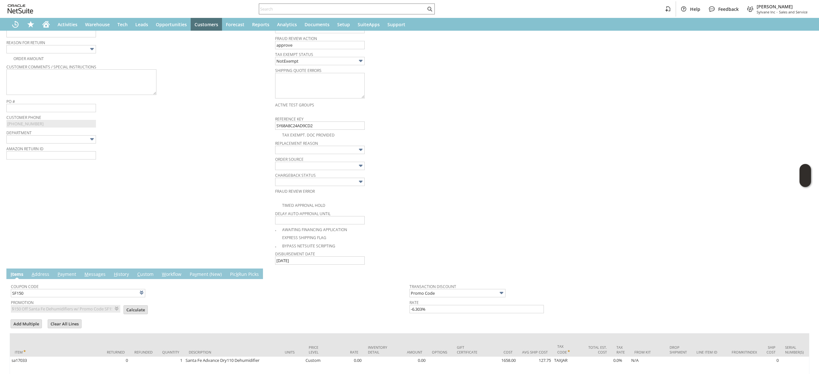
scroll to position [196, 0]
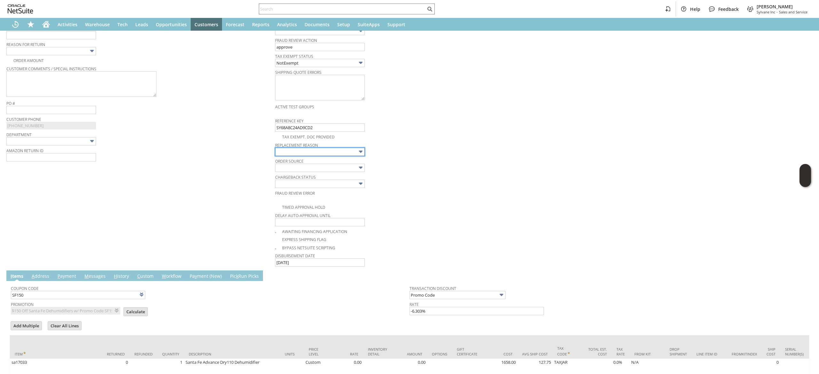
click at [351, 150] on input "text" at bounding box center [320, 152] width 90 height 8
type input "Damaged shipment"
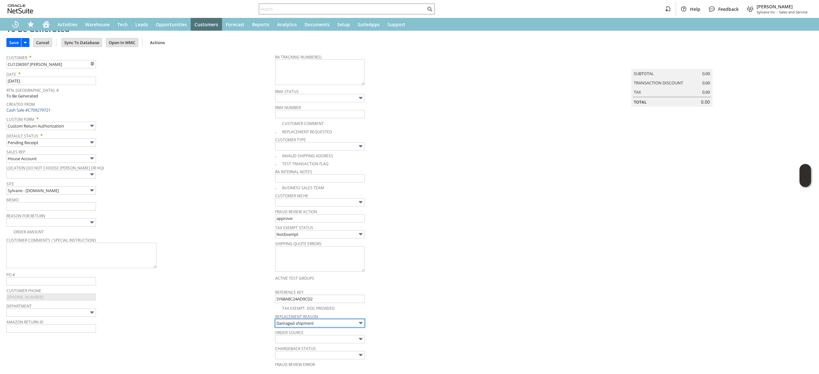
scroll to position [15, 0]
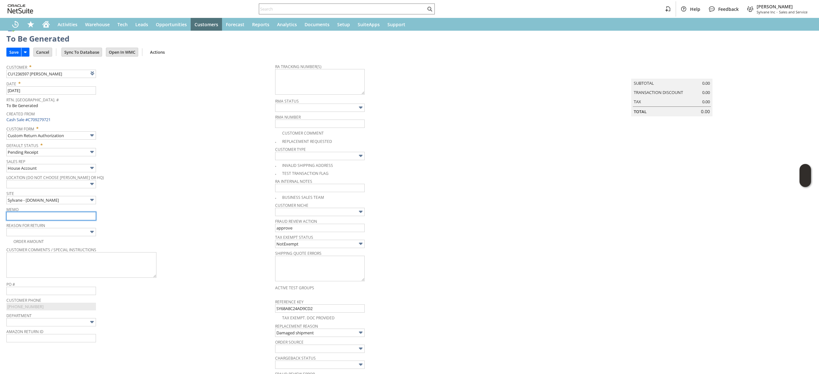
click at [64, 217] on input "text" at bounding box center [51, 216] width 90 height 8
type input "item damafed in transit, replacement requested"
click at [270, 142] on td "Default Status * Pending Receipt" at bounding box center [140, 148] width 269 height 17
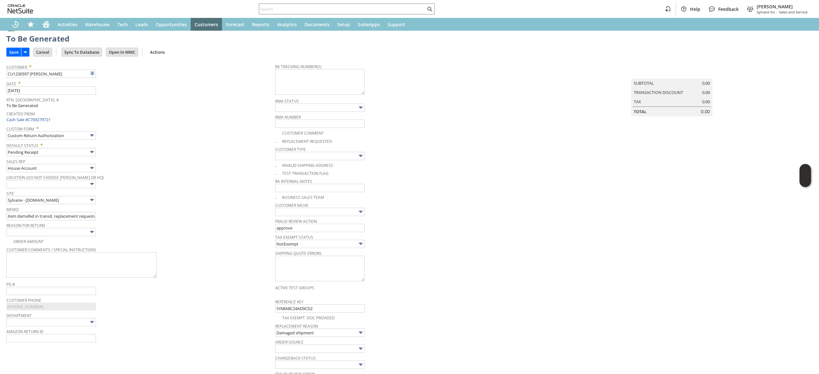
click at [270, 142] on td "Default Status * Pending Receipt" at bounding box center [140, 148] width 269 height 17
click at [5, 21] on img at bounding box center [2, 17] width 5 height 5
checkbox input "true"
click at [226, 199] on div "Site Sylvane - www.sylvane.com" at bounding box center [138, 196] width 265 height 15
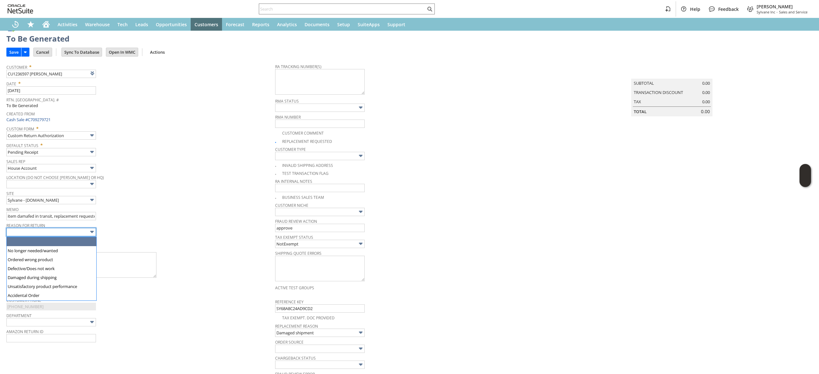
click at [58, 233] on input "text" at bounding box center [51, 232] width 90 height 8
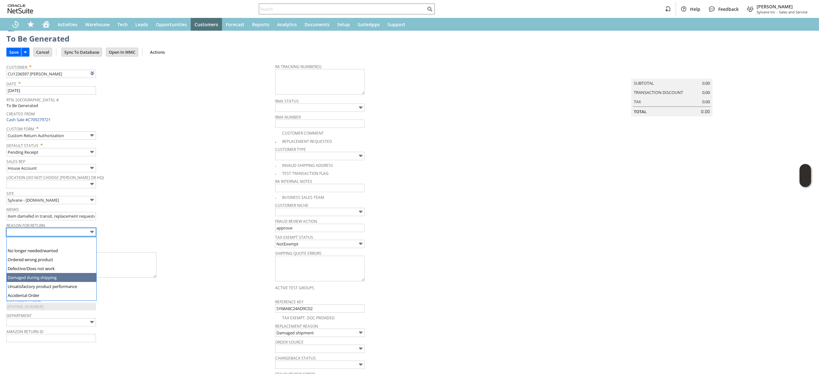
drag, startPoint x: 53, startPoint y: 268, endPoint x: 53, endPoint y: 276, distance: 8.3
type input "Damaged during shipping"
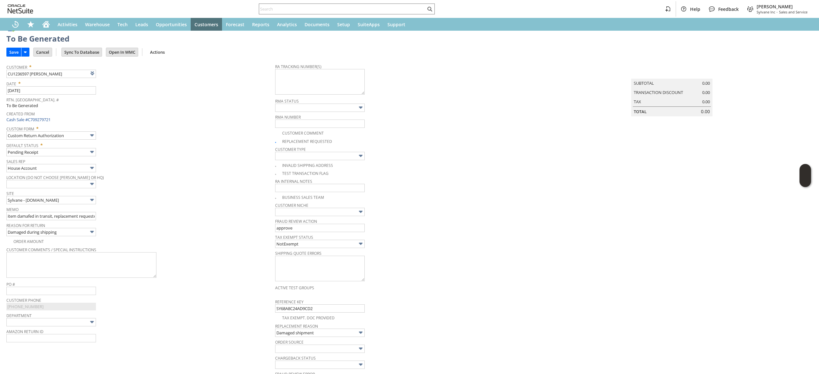
click at [136, 212] on span "Memo" at bounding box center [138, 208] width 265 height 7
click at [12, 55] on input "Save" at bounding box center [14, 52] width 14 height 8
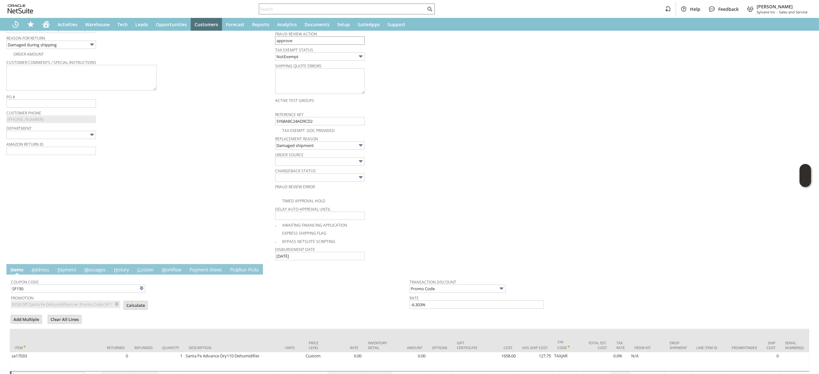
scroll to position [259, 0]
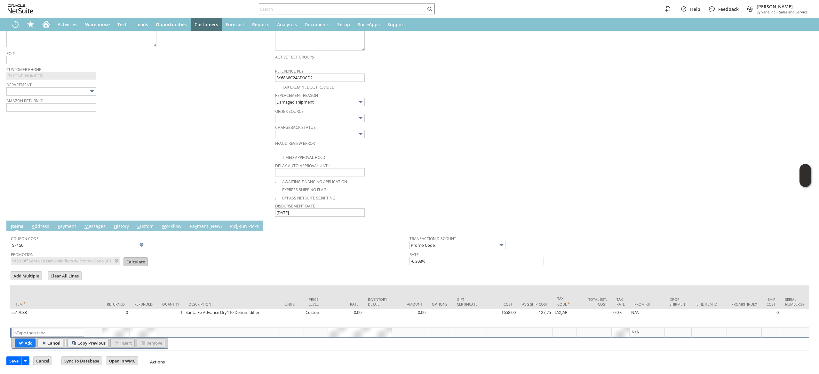
click at [124, 258] on input "Calculate" at bounding box center [136, 262] width 24 height 8
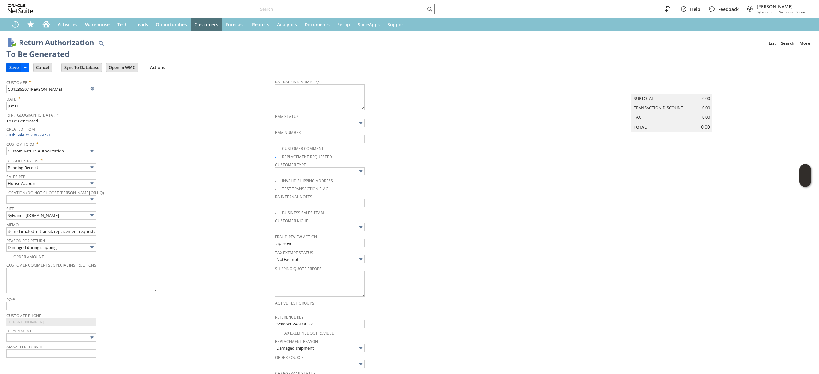
click at [13, 64] on input "Save" at bounding box center [14, 67] width 14 height 8
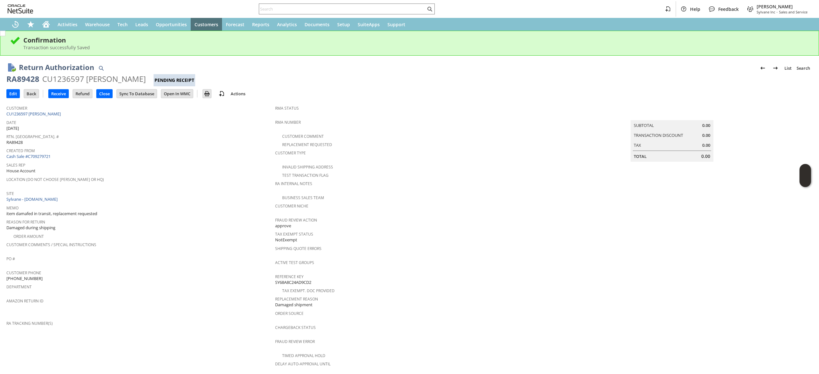
click at [45, 119] on span "Date" at bounding box center [138, 121] width 265 height 7
click at [54, 108] on span "Customer" at bounding box center [138, 107] width 265 height 7
click at [52, 114] on link "CU1236597 [PERSON_NAME]" at bounding box center [34, 114] width 56 height 6
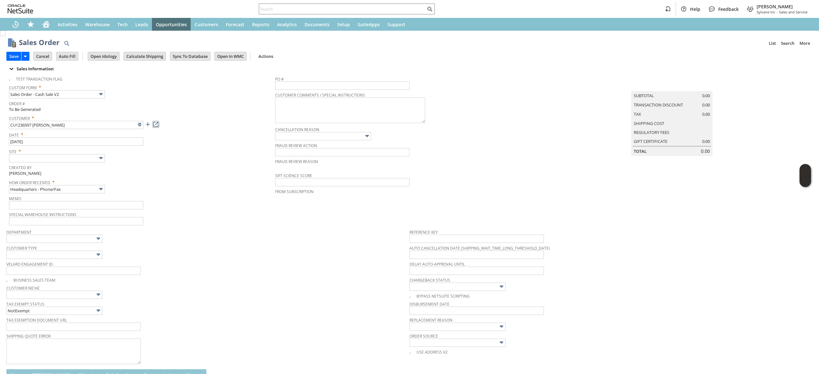
click at [158, 125] on link at bounding box center [155, 124] width 7 height 7
type input "Intelligent Recommendations ⁰"
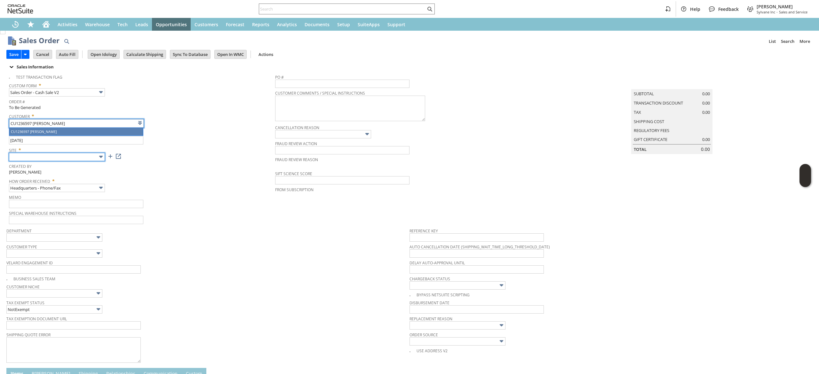
click at [86, 155] on input "text" at bounding box center [57, 157] width 96 height 8
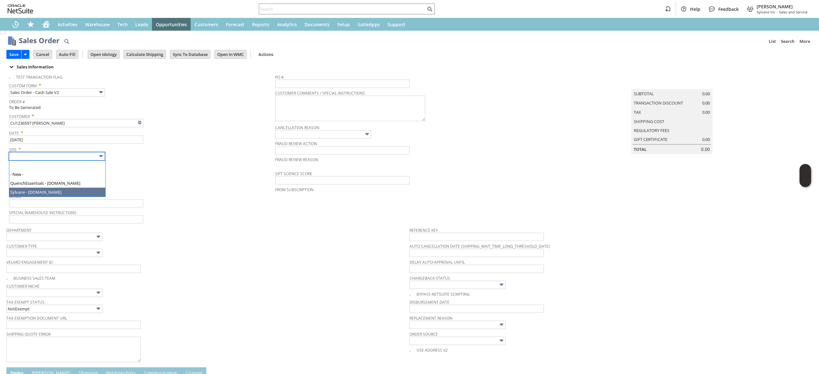
type input "Sylvane - [DOMAIN_NAME]"
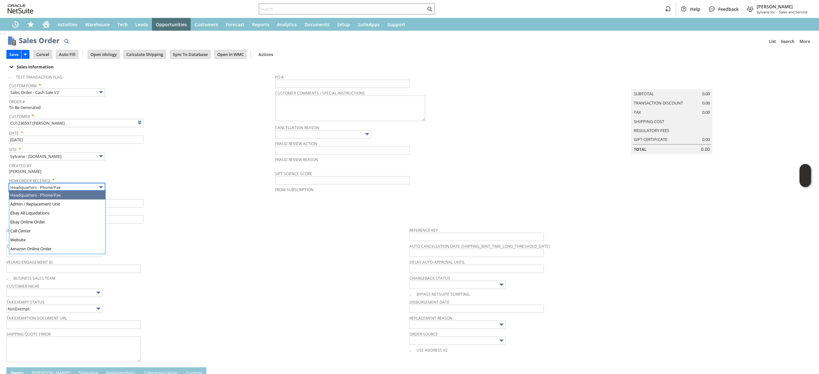
click at [87, 190] on body "Help Feedback Devin Carswell Sylvane Inc - Sales and Service Activities Warehou…" at bounding box center [409, 187] width 819 height 374
type input "Admin / Replacement Unit"
click at [442, 321] on link "Replacement reason" at bounding box center [430, 318] width 43 height 5
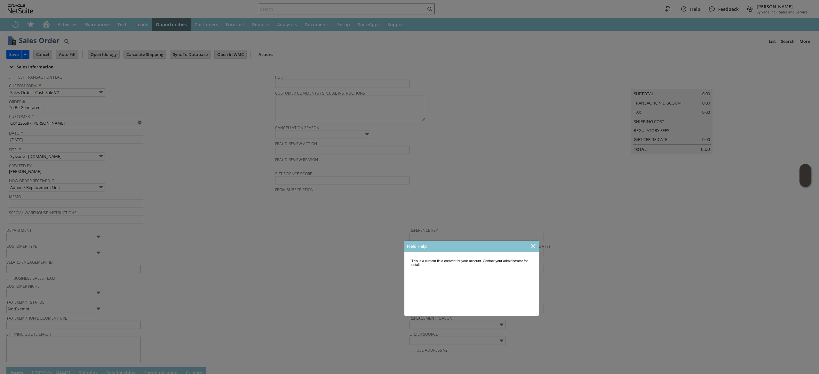
scroll to position [0, 0]
click at [533, 247] on icon "Close" at bounding box center [533, 246] width 4 height 4
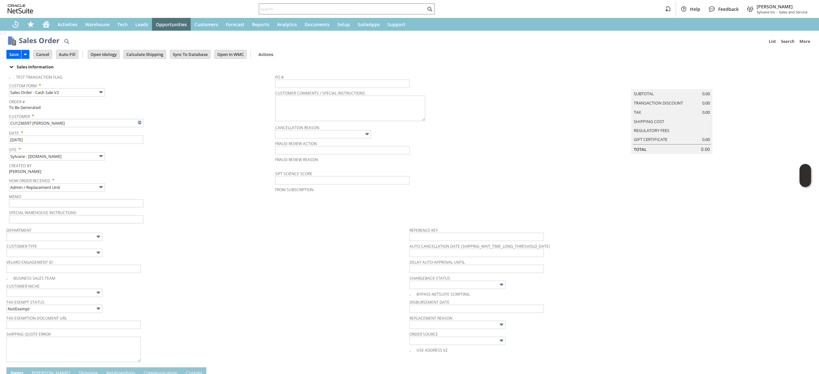
click at [488, 331] on span "Order Source" at bounding box center [609, 333] width 400 height 7
click at [489, 330] on td "Replacement reason" at bounding box center [610, 322] width 403 height 16
click at [488, 324] on input "text" at bounding box center [457, 325] width 96 height 8
drag, startPoint x: 477, startPoint y: 281, endPoint x: 479, endPoint y: 272, distance: 9.5
type input "Damaged shipment"
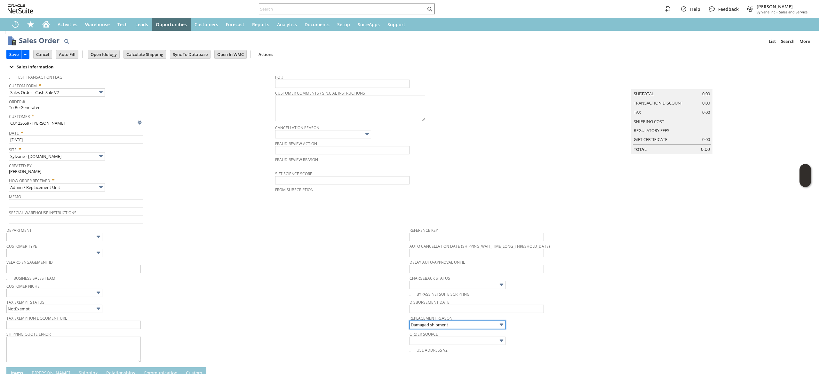
scroll to position [150, 0]
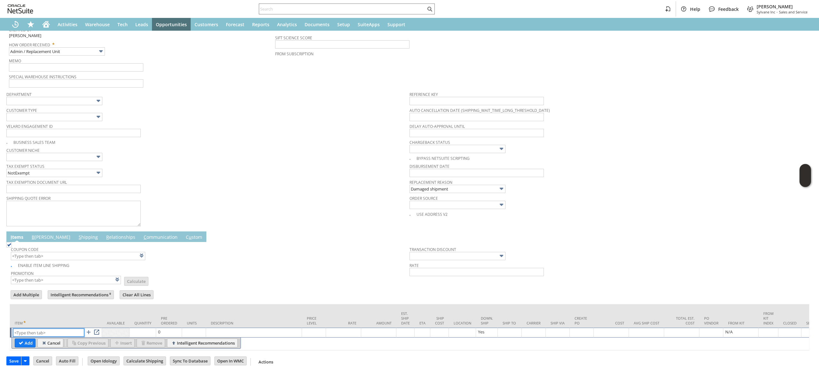
click at [53, 329] on input "text" at bounding box center [48, 333] width 71 height 8
paste input "sa17033"
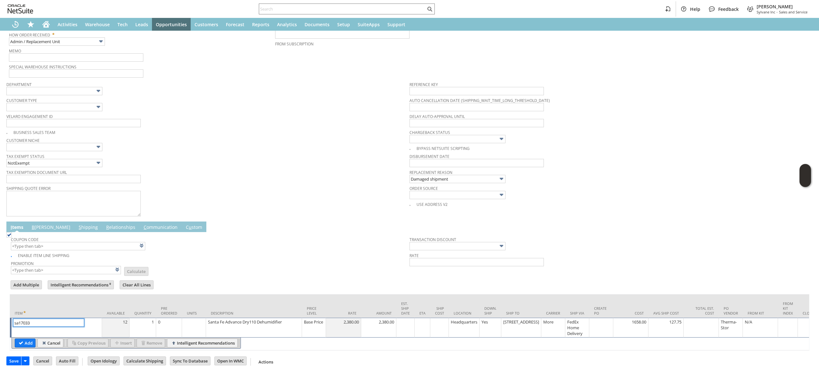
type input "sa17033"
click at [309, 333] on td "Base Price" at bounding box center [314, 328] width 24 height 20
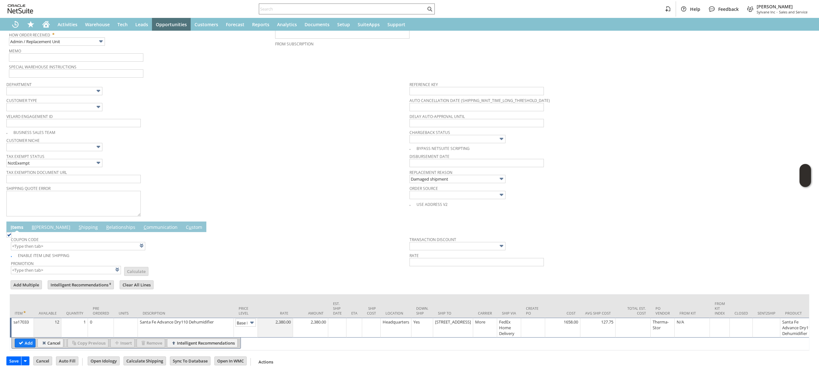
scroll to position [0, 10]
click at [247, 319] on input "Base Price" at bounding box center [245, 323] width 20 height 8
type input "Custom"
click at [284, 322] on div at bounding box center [275, 322] width 32 height 6
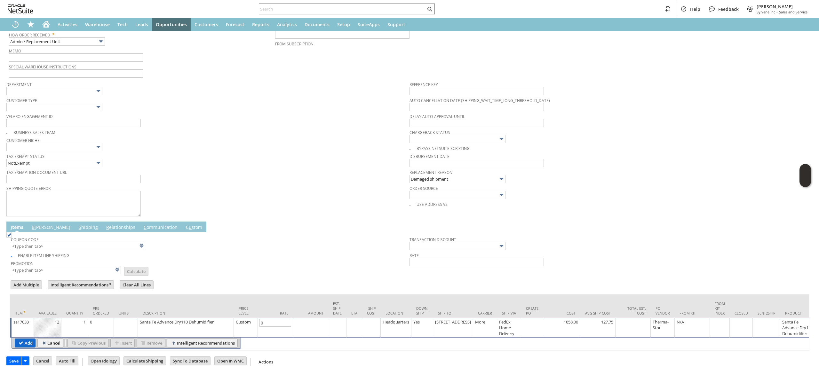
type input "0.00"
click at [26, 345] on input "Add" at bounding box center [25, 343] width 20 height 8
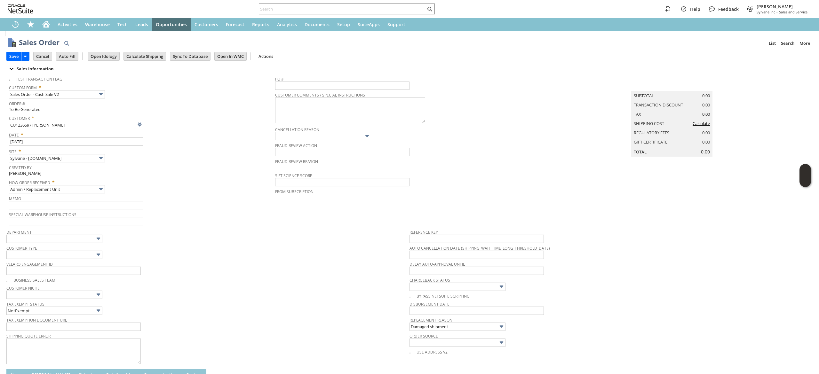
type input "Intelligent Recommendations¹⁰"
click at [116, 212] on span "Special Warehouse Instructions" at bounding box center [140, 213] width 263 height 7
click at [122, 203] on input "text" at bounding box center [76, 205] width 134 height 8
type input "items damaged in transit req replacement"
click at [159, 56] on input "Calculate Shipping" at bounding box center [145, 56] width 42 height 8
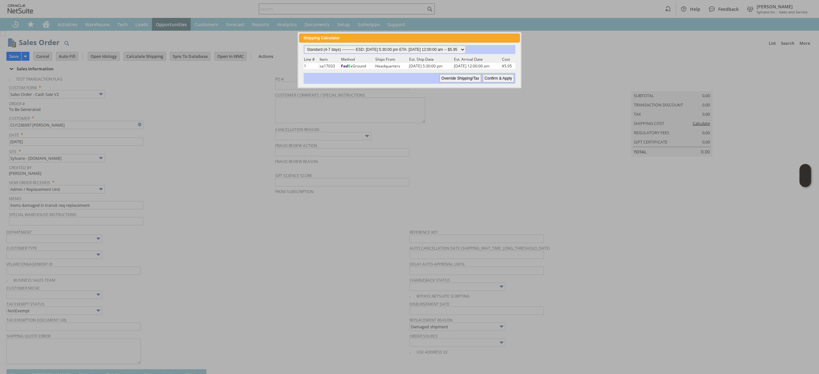
click at [413, 53] on div "Standard (4-7 days) ---------- ESD: 09/02/2025 5:30:00 pm ETA: 09/04/2025 12:00…" at bounding box center [409, 49] width 211 height 9
click at [416, 45] on div "Standard (4-7 days) ---------- ESD: 09/02/2025 5:30:00 pm ETA: 09/04/2025 12:00…" at bounding box center [409, 49] width 211 height 9
click at [418, 47] on select "Standard (4-7 days) ---------- ESD: 09/02/2025 5:30:00 pm ETA: 09/04/2025 12:00…" at bounding box center [384, 50] width 161 height 8
select select "2 Day ------------------------ ESD: 09/02/2025 5:30:00 pm ETA: 09/04/2025 12:00…"
click at [304, 46] on select "Standard (4-7 days) ---------- ESD: 09/02/2025 5:30:00 pm ETA: 09/04/2025 12:00…" at bounding box center [384, 50] width 161 height 8
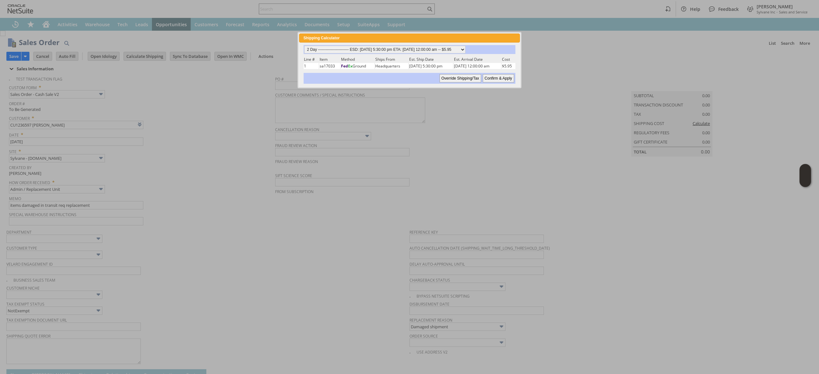
click at [513, 74] on input "Confirm & Apply" at bounding box center [498, 78] width 31 height 8
type input "Add"
type input "Copy Previous"
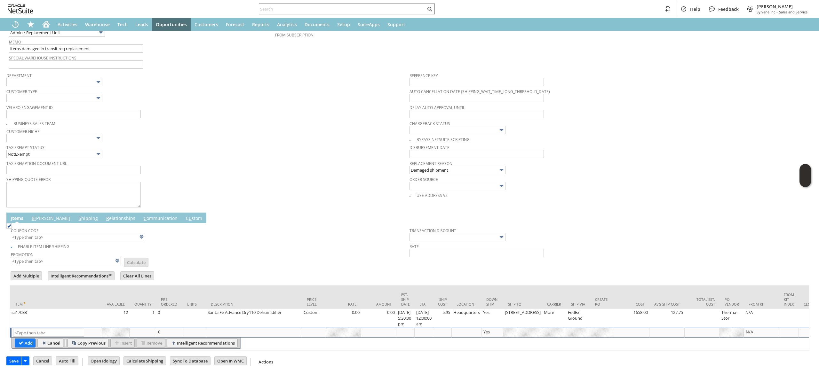
scroll to position [168, 0]
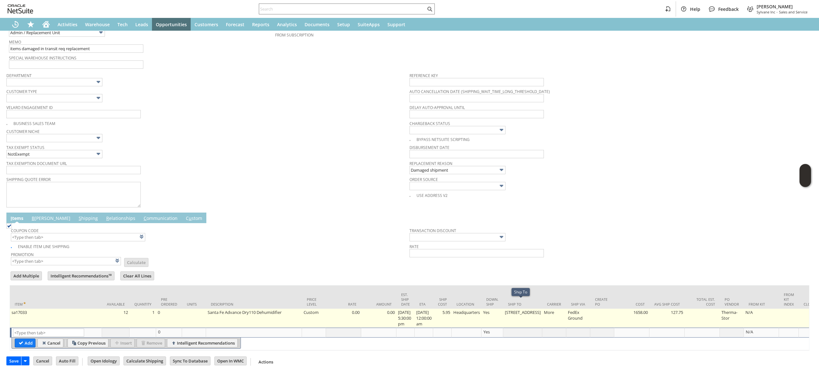
click at [457, 309] on td "Headquarters" at bounding box center [467, 318] width 30 height 19
type input "5.95"
type input "Headquarters"
type input "OK"
type input "Make Copy"
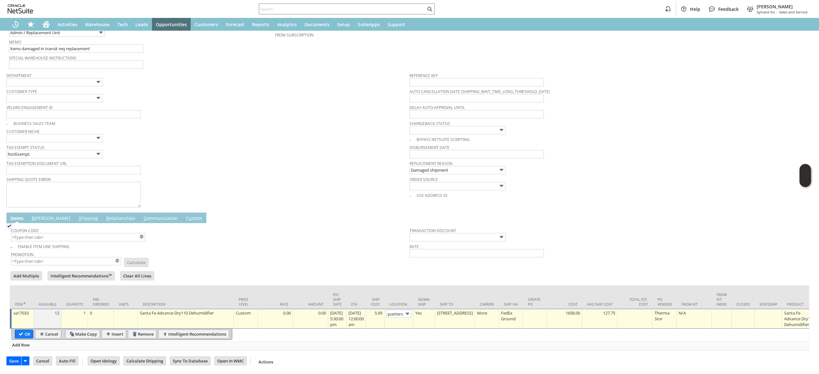
scroll to position [0, 0]
click at [384, 309] on td "5.95" at bounding box center [375, 319] width 19 height 20
type input "0"
click at [25, 332] on input "OK" at bounding box center [24, 334] width 18 height 8
type input "Add"
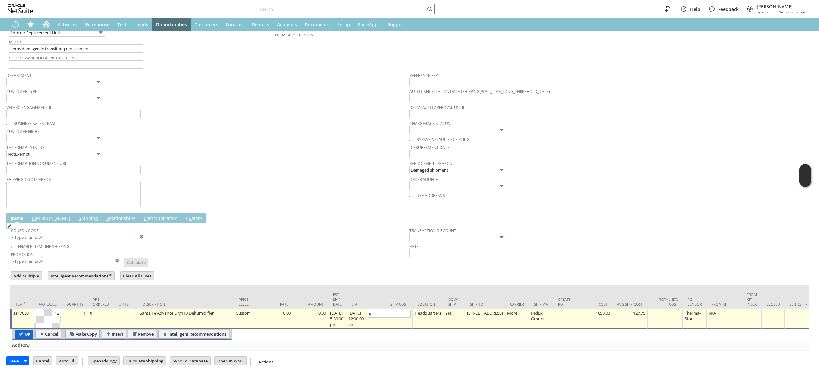
type input "Copy Previous"
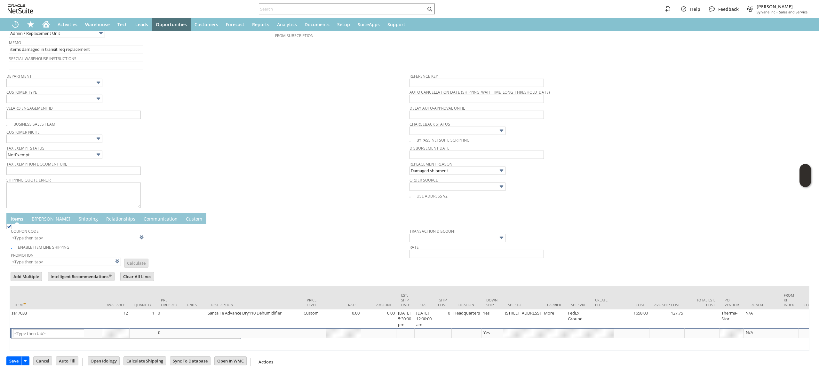
scroll to position [168, 0]
click at [39, 215] on link "B illing" at bounding box center [51, 218] width 42 height 7
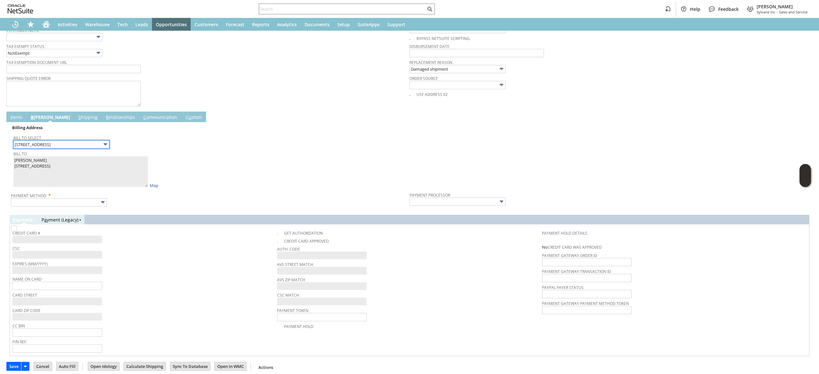
scroll to position [258, 0]
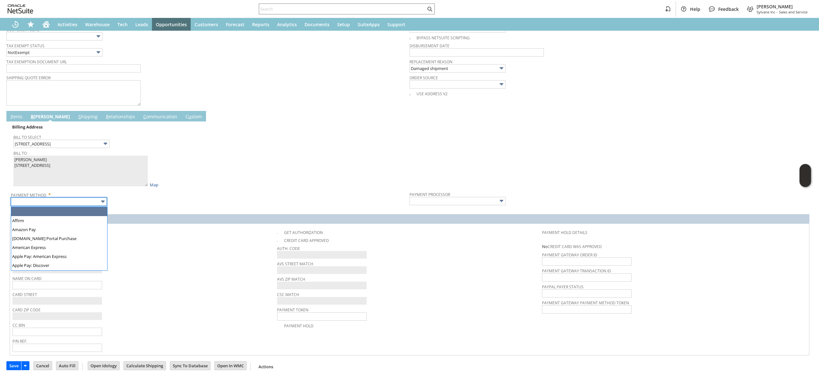
click at [85, 205] on input "text" at bounding box center [59, 202] width 96 height 8
type input "Visa / Mastercard"
type input "Braintree"
checkbox input "true"
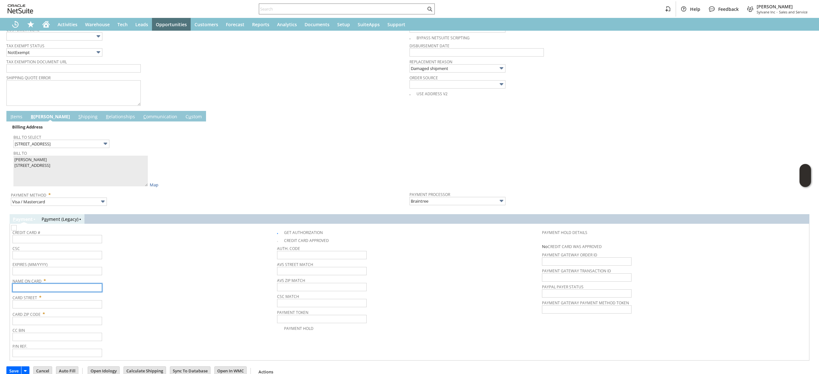
click at [75, 285] on input "text" at bounding box center [57, 288] width 90 height 8
paste input "[PERSON_NAME]"
type input "[PERSON_NAME]"
click at [17, 231] on img at bounding box center [13, 227] width 5 height 5
checkbox input "false"
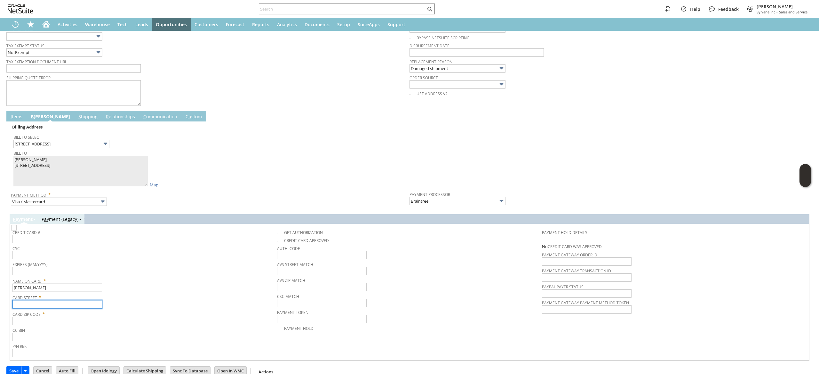
click at [69, 305] on input "text" at bounding box center [57, 304] width 90 height 8
paste input "[STREET_ADDRESS]"
type input "[STREET_ADDRESS]"
click at [66, 325] on input "text" at bounding box center [57, 321] width 90 height 8
paste input "02635"
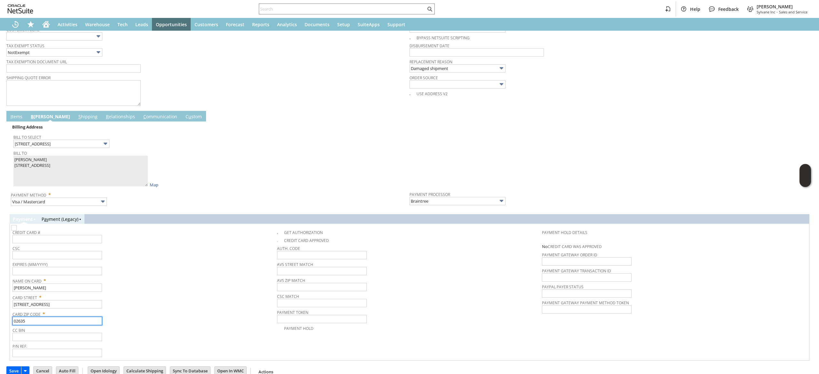
type input "02635"
click at [189, 323] on div "Card Zip Code * 02635" at bounding box center [142, 317] width 261 height 16
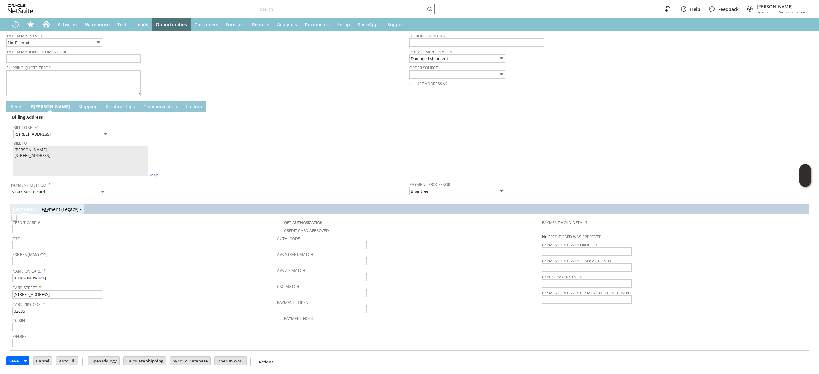
scroll to position [0, 0]
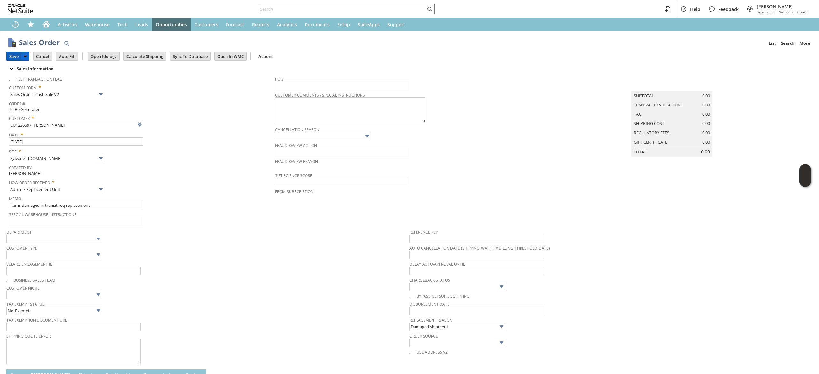
click at [15, 58] on input "Save" at bounding box center [14, 56] width 14 height 8
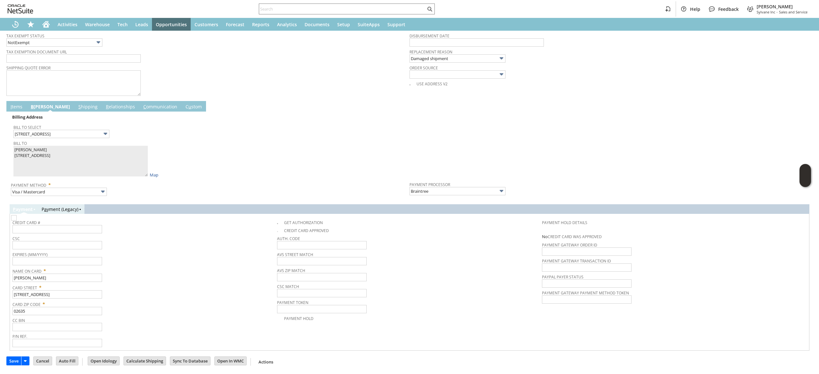
click at [4, 102] on div "Sales Order List Search More Add To Shortcuts Go Save Save Save & Fulfill Save …" at bounding box center [409, 68] width 819 height 612
click at [14, 106] on link "I tems" at bounding box center [16, 107] width 15 height 7
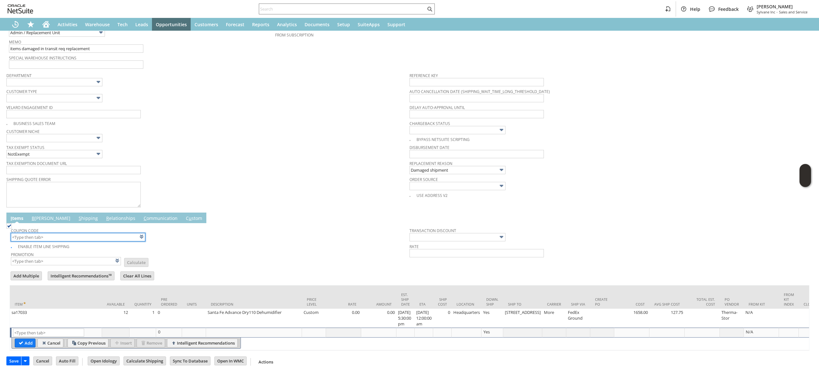
scroll to position [168, 0]
